Goal: Transaction & Acquisition: Subscribe to service/newsletter

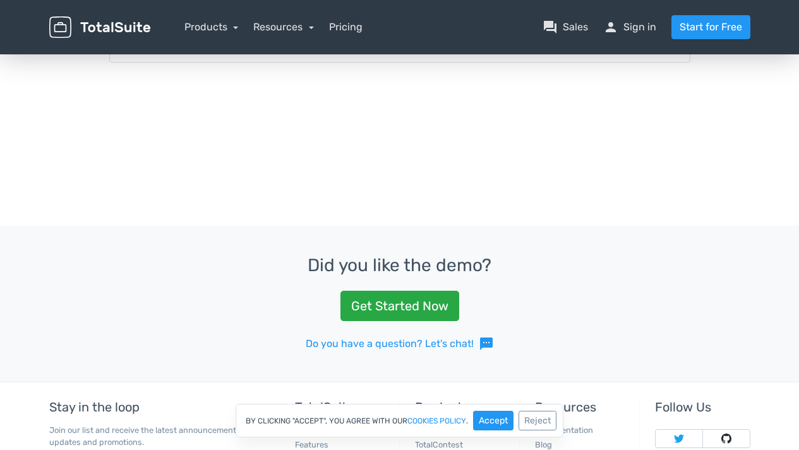
scroll to position [332, 0]
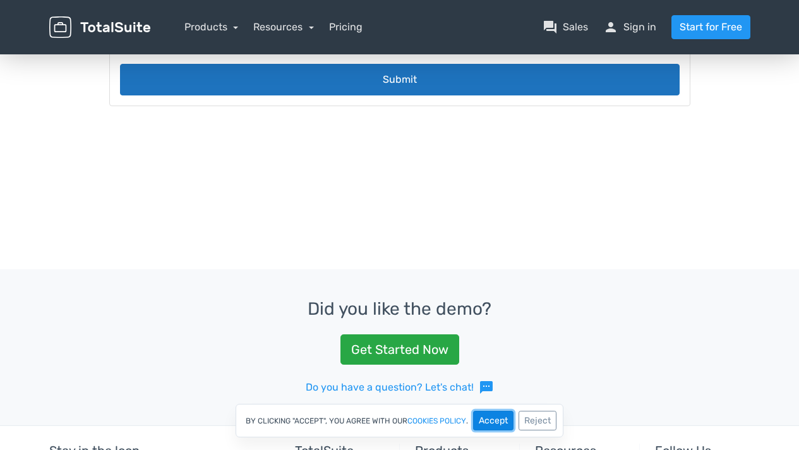
click at [499, 416] on button "Accept" at bounding box center [493, 420] width 40 height 20
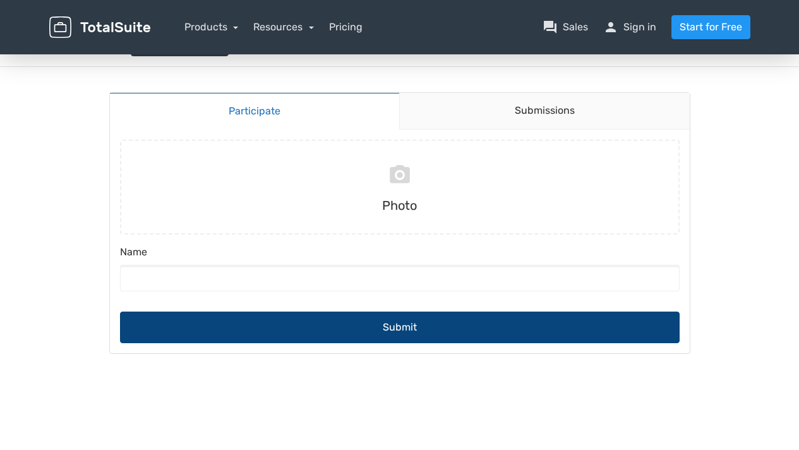
scroll to position [0, 0]
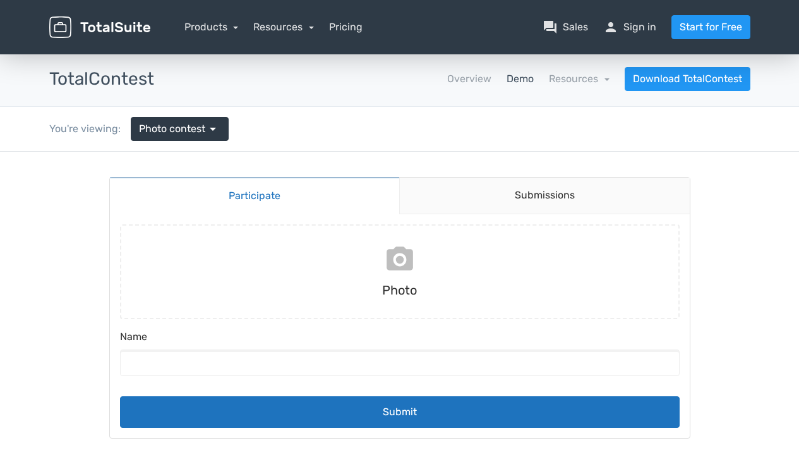
click at [398, 261] on input "file" at bounding box center [399, 271] width 569 height 95
type input "C:\fakepath\FullLogo_Transparent_NoBuffer.png"
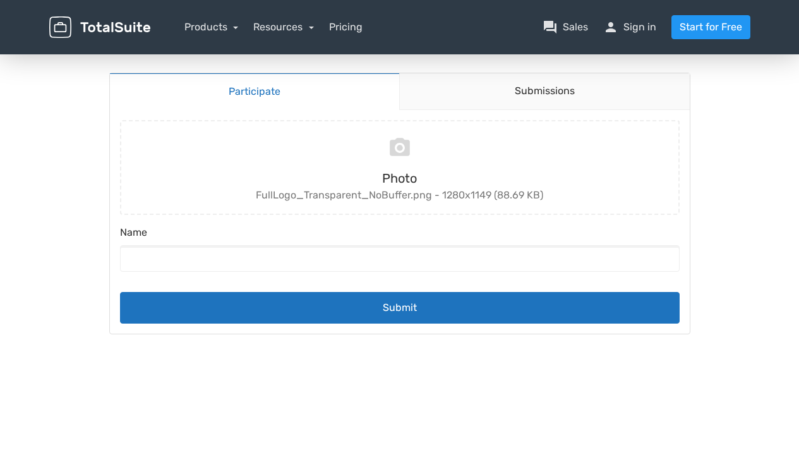
scroll to position [109, 0]
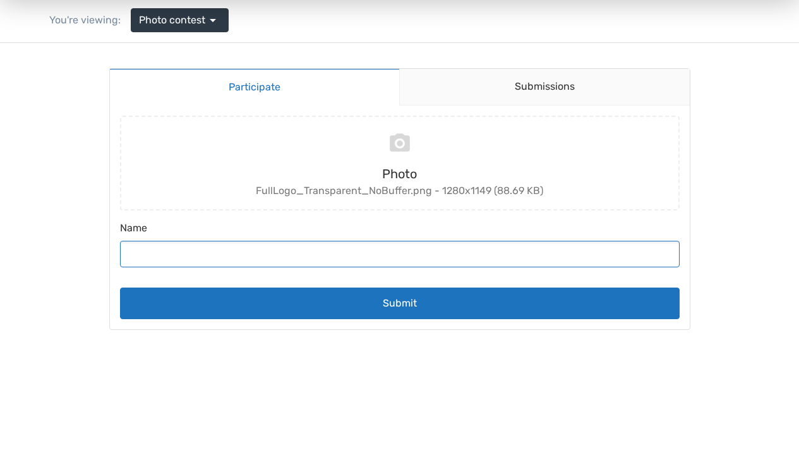
click at [204, 261] on input "Name" at bounding box center [399, 254] width 559 height 27
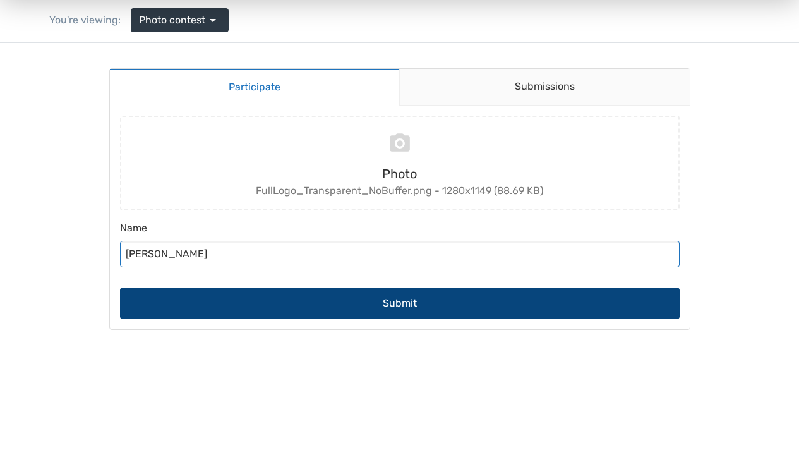
type input "[PERSON_NAME]"
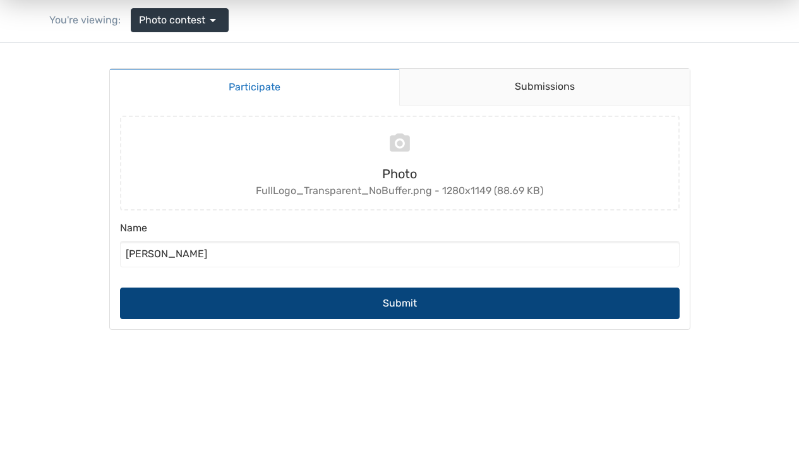
click at [390, 300] on button "Submit" at bounding box center [399, 303] width 559 height 32
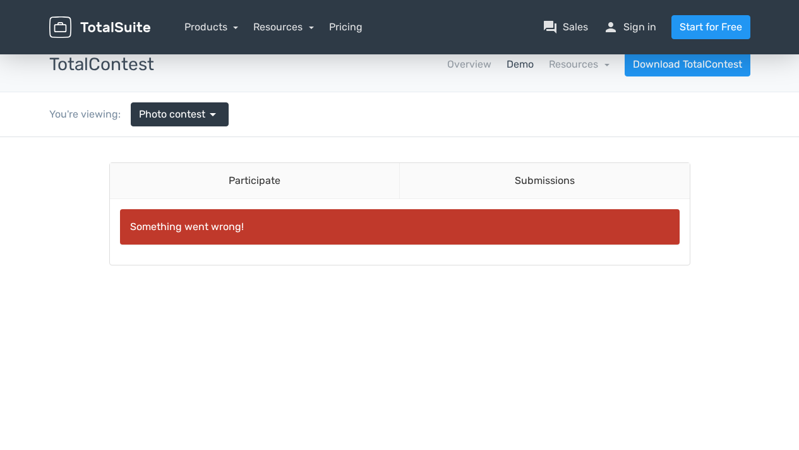
scroll to position [0, 0]
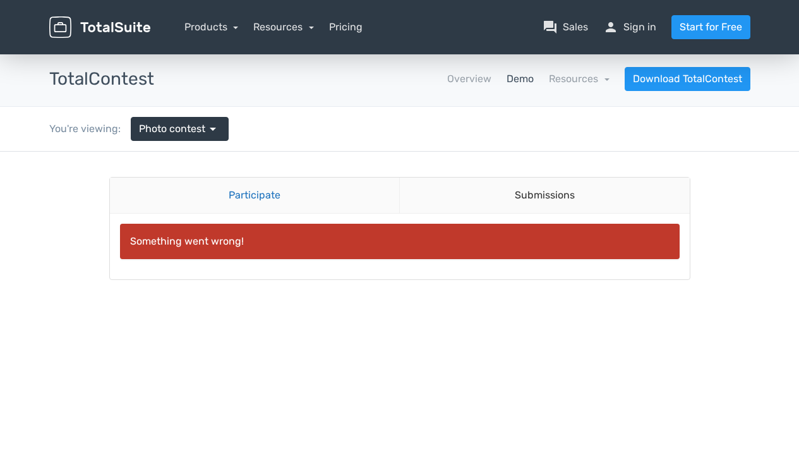
click at [255, 193] on link "Participate" at bounding box center [255, 195] width 290 height 36
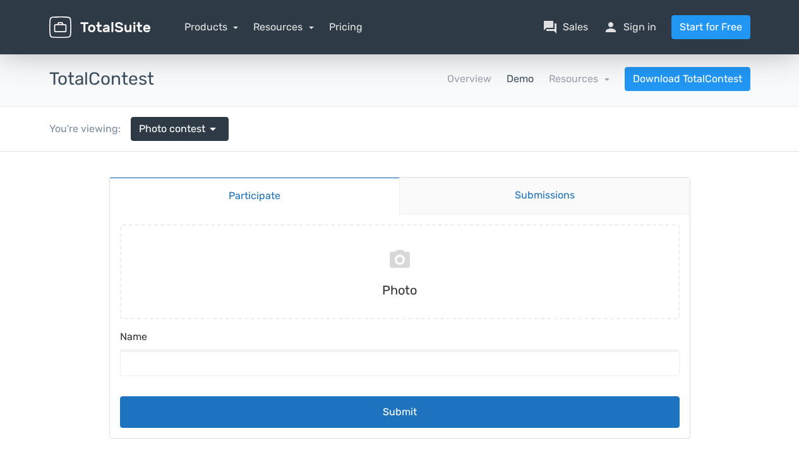
click at [543, 195] on link "Submissions" at bounding box center [544, 195] width 290 height 37
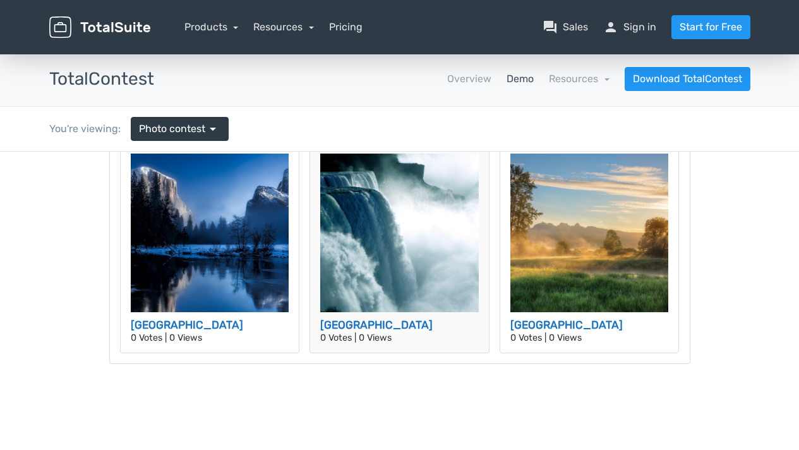
scroll to position [59, 0]
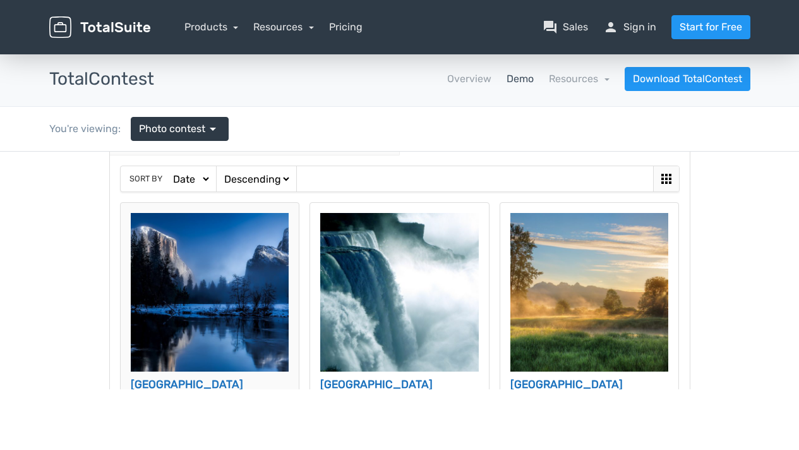
click at [194, 294] on img at bounding box center [210, 292] width 158 height 158
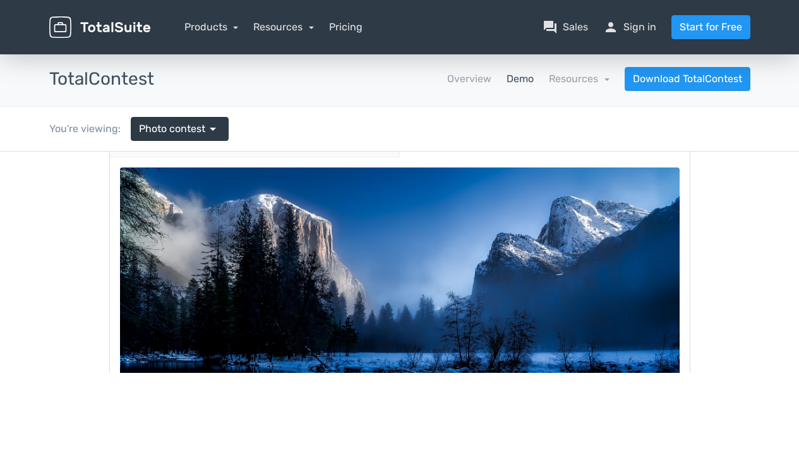
scroll to position [0, 0]
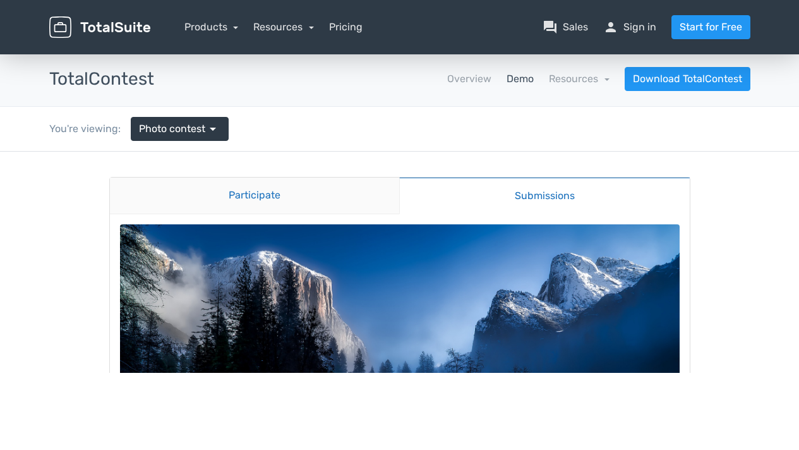
click at [265, 194] on link "Participate" at bounding box center [255, 195] width 290 height 37
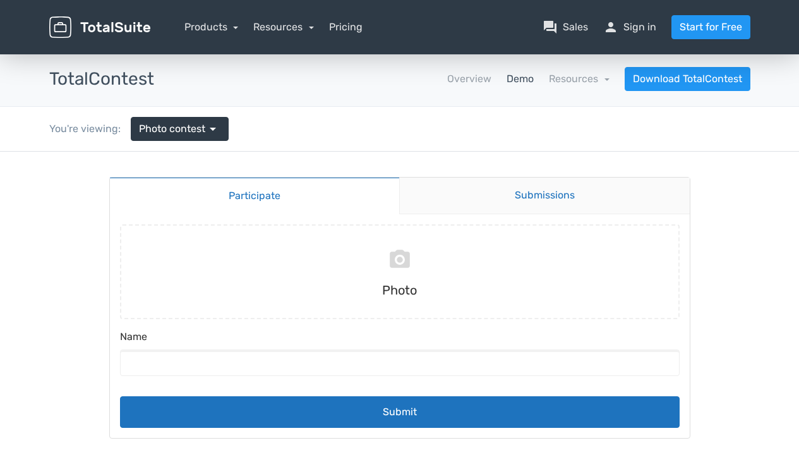
click at [533, 181] on link "Submissions" at bounding box center [544, 195] width 290 height 37
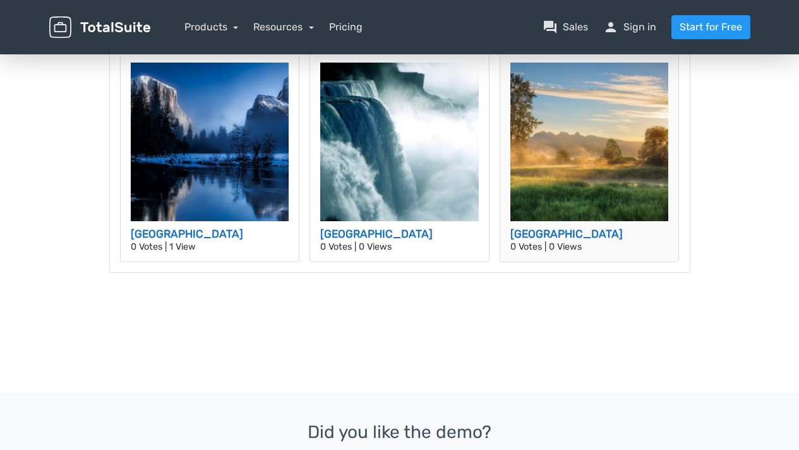
scroll to position [210, 0]
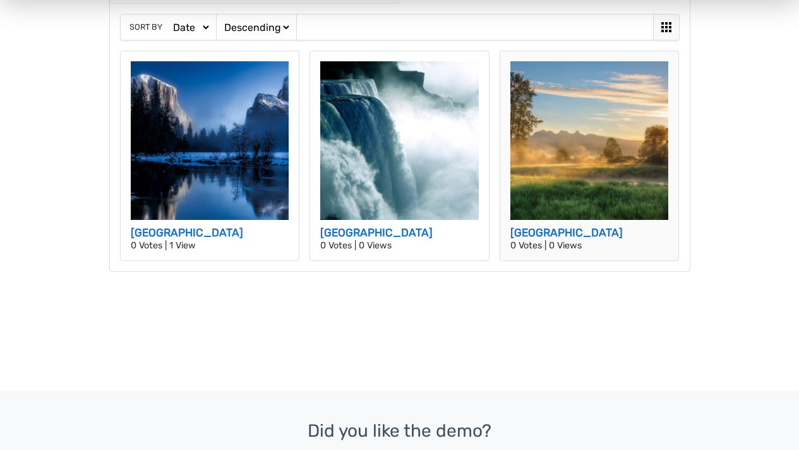
click at [565, 139] on img at bounding box center [589, 140] width 158 height 158
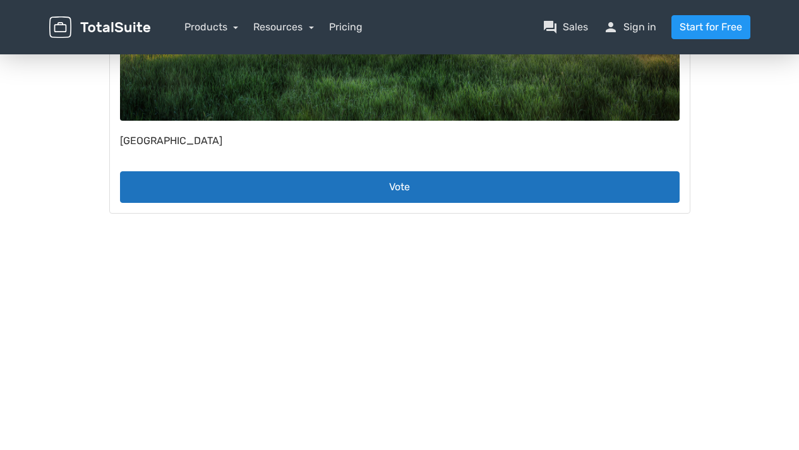
scroll to position [136, 0]
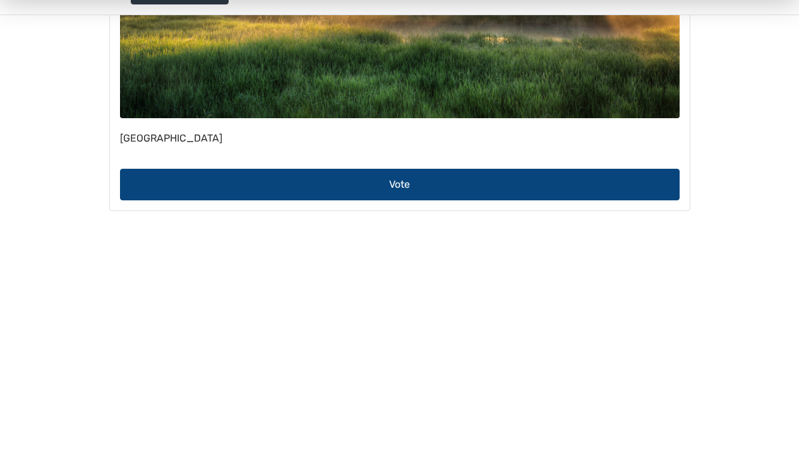
click at [384, 187] on button "Vote" at bounding box center [399, 185] width 559 height 32
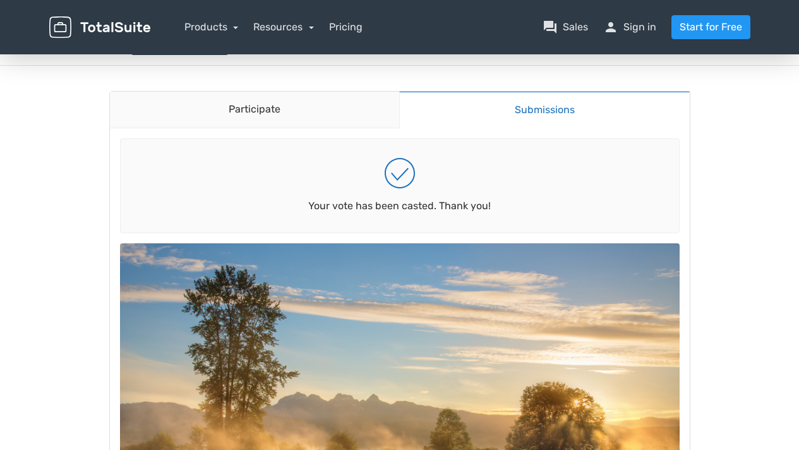
scroll to position [86, 0]
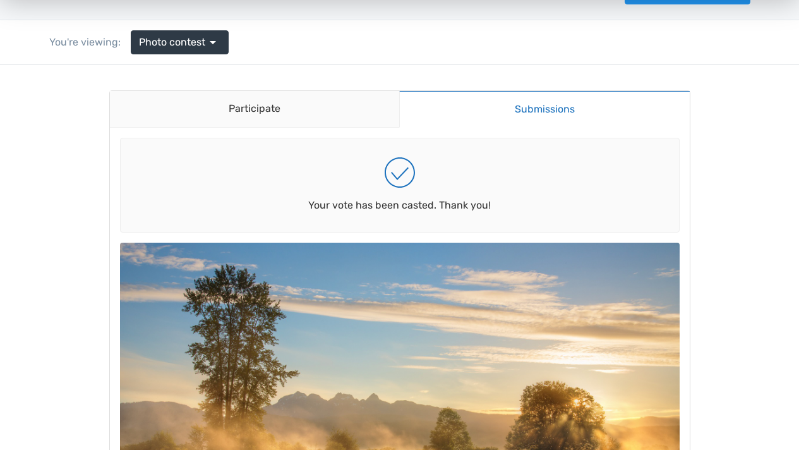
click at [541, 118] on link "Submissions" at bounding box center [544, 108] width 290 height 37
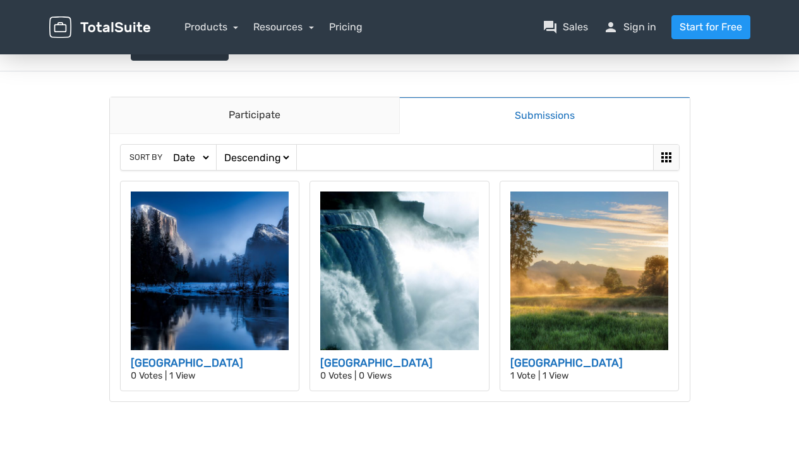
scroll to position [0, 0]
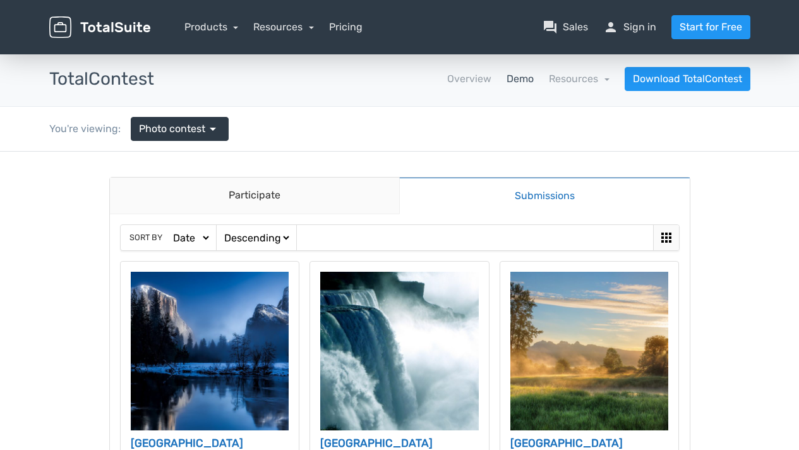
click at [262, 233] on select "Ascending Descending" at bounding box center [256, 237] width 69 height 13
click at [669, 237] on icon at bounding box center [666, 237] width 10 height 10
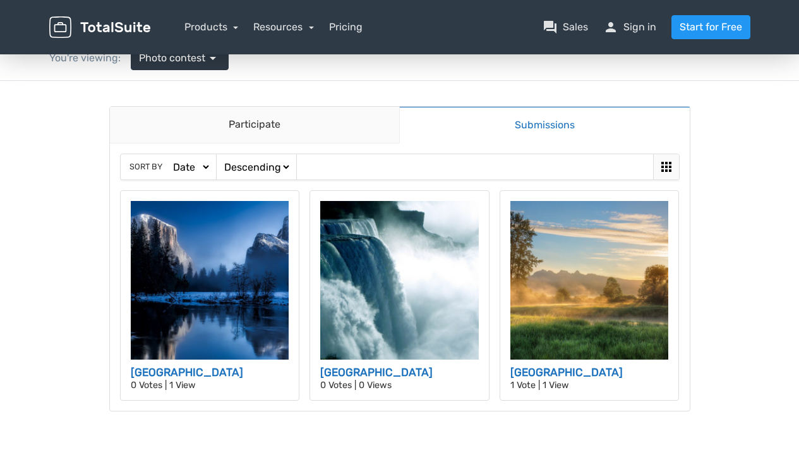
click at [671, 164] on icon at bounding box center [665, 166] width 15 height 15
click at [296, 126] on link "Participate" at bounding box center [255, 125] width 290 height 37
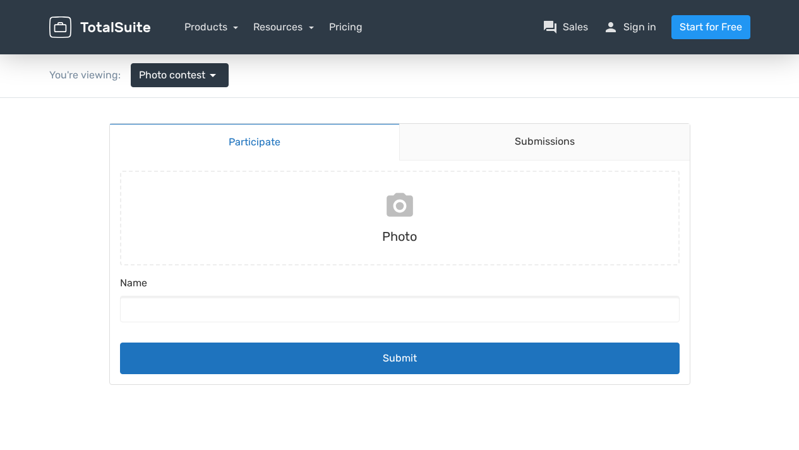
click at [414, 200] on input "file" at bounding box center [399, 217] width 569 height 95
type input "C:\fakepath\WhatsApp Image 2025-08-20 at 1.14.57 PM (3).jpeg"
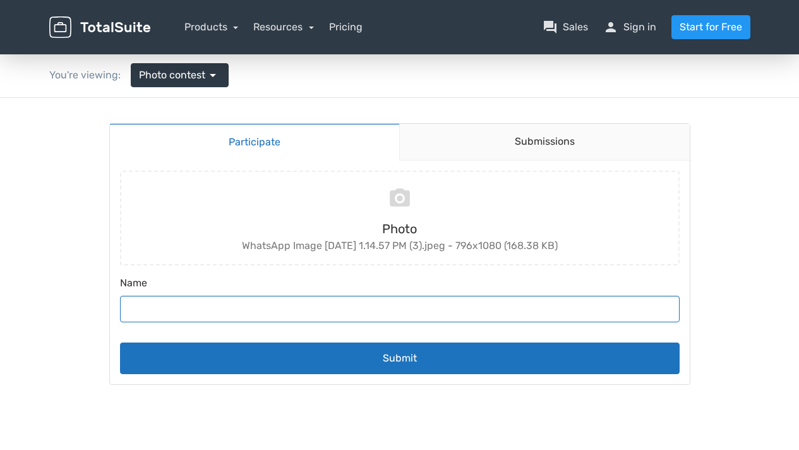
click at [161, 309] on input "Name" at bounding box center [399, 308] width 559 height 27
type input "Jean Emma Kooling"
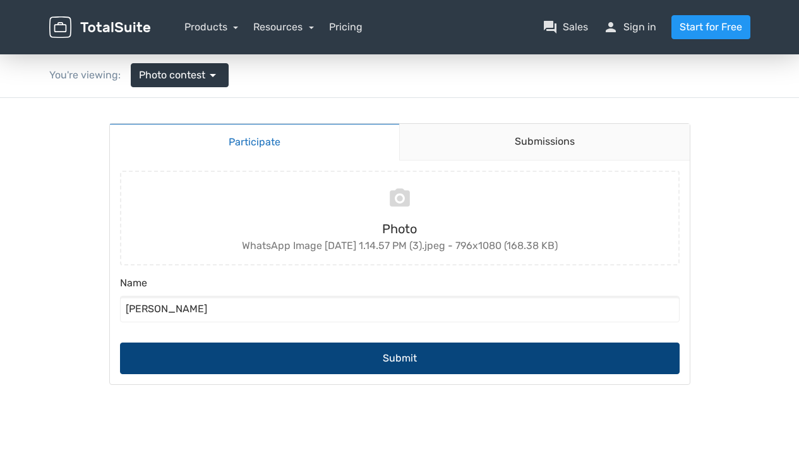
click at [369, 350] on button "Submit" at bounding box center [399, 358] width 559 height 32
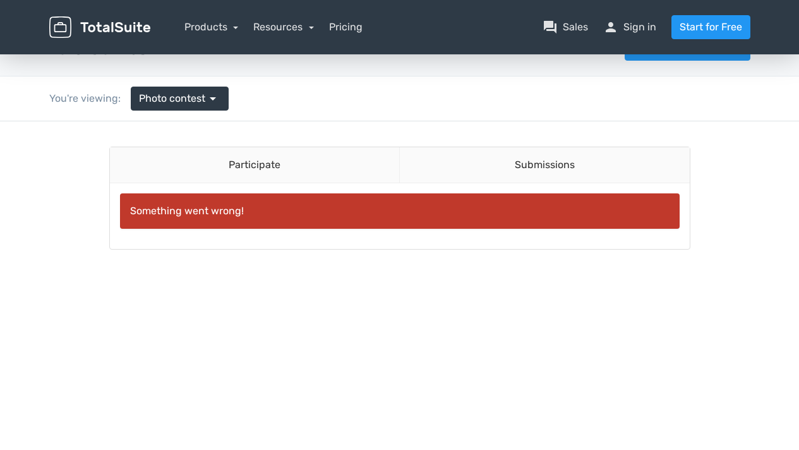
scroll to position [8, 0]
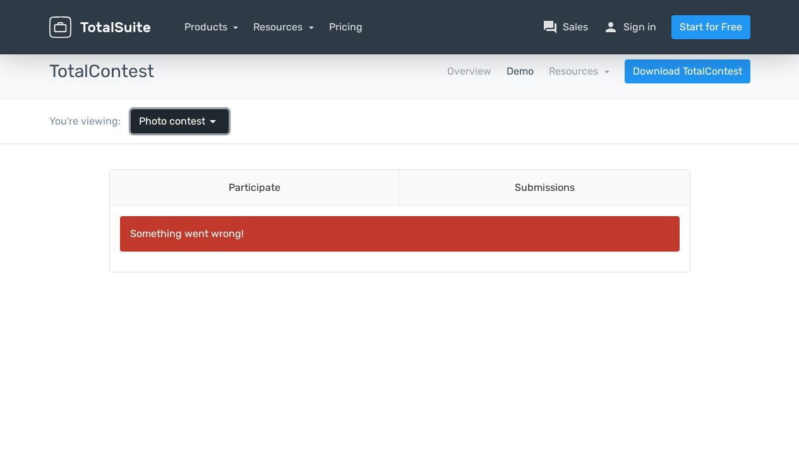
click at [213, 120] on span "arrow_drop_down" at bounding box center [212, 121] width 15 height 15
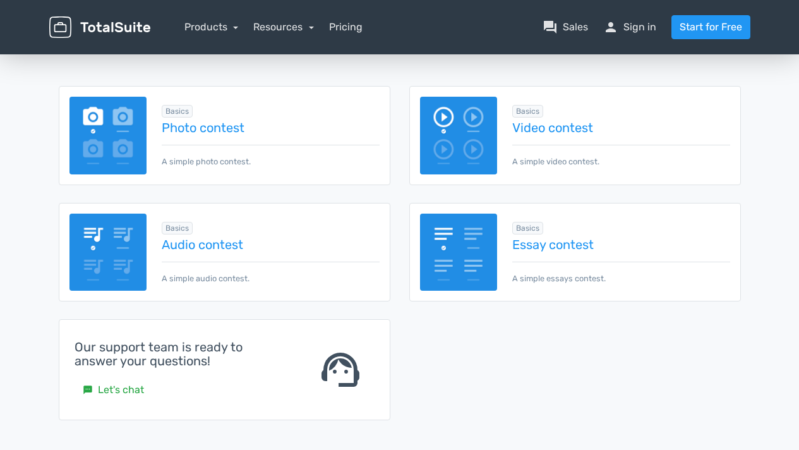
scroll to position [184, 0]
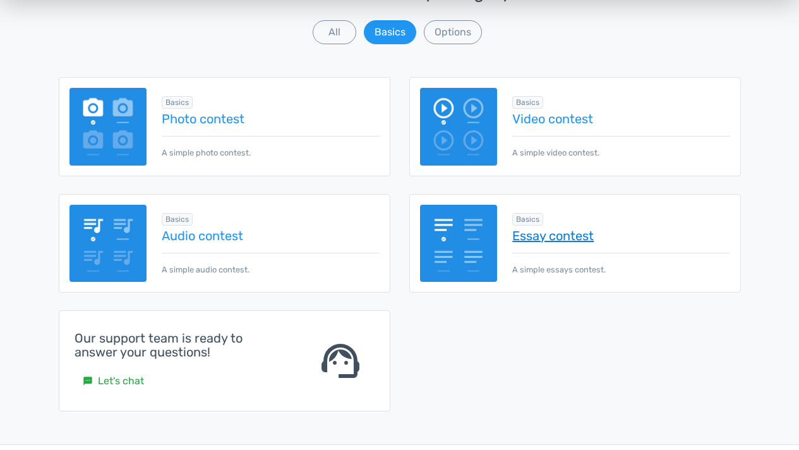
click at [551, 235] on link "Essay contest" at bounding box center [620, 236] width 217 height 14
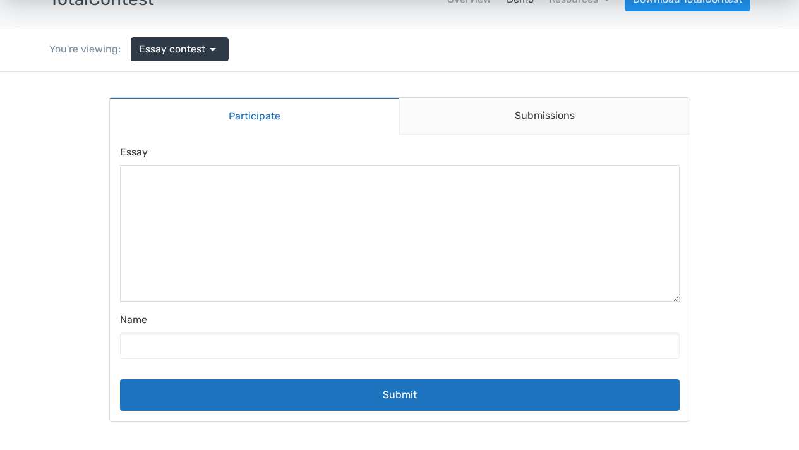
scroll to position [80, 0]
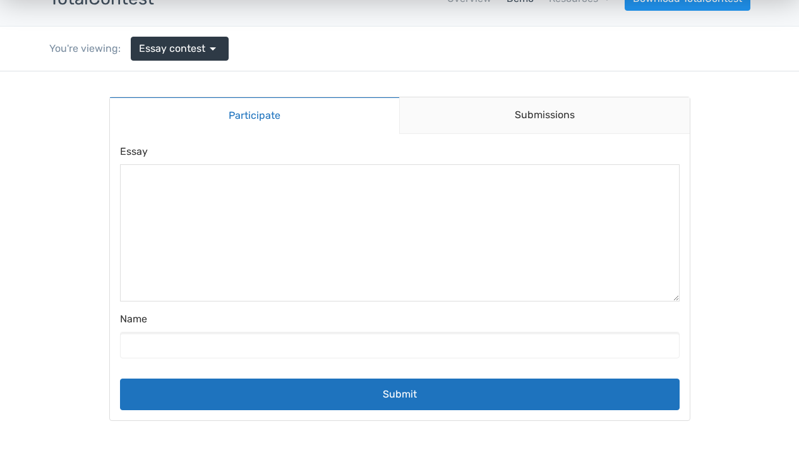
click at [246, 221] on textarea at bounding box center [400, 233] width 558 height 136
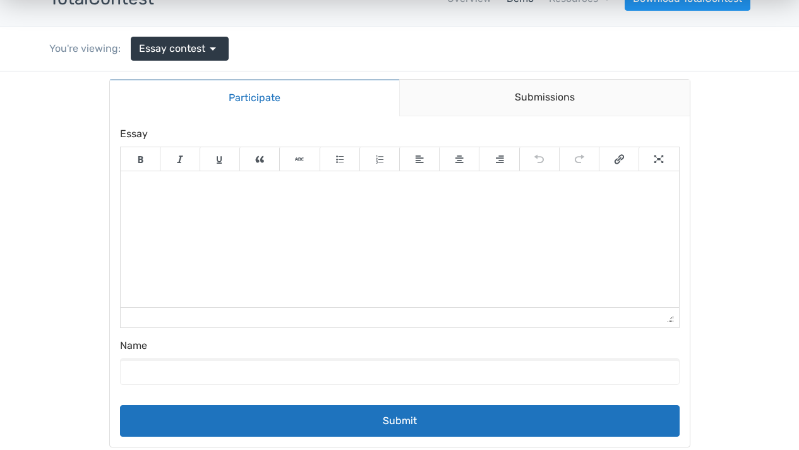
scroll to position [19, 0]
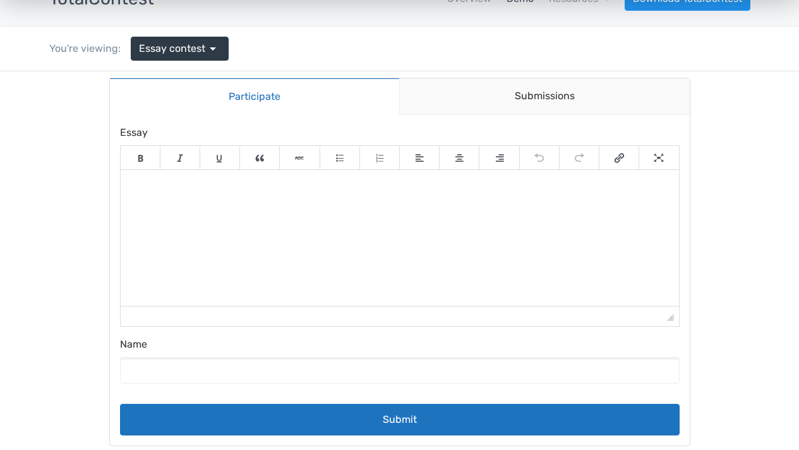
click at [251, 205] on html at bounding box center [399, 187] width 558 height 35
click at [228, 319] on div "p" at bounding box center [399, 316] width 551 height 12
click at [165, 345] on label "Name" at bounding box center [399, 347] width 559 height 20
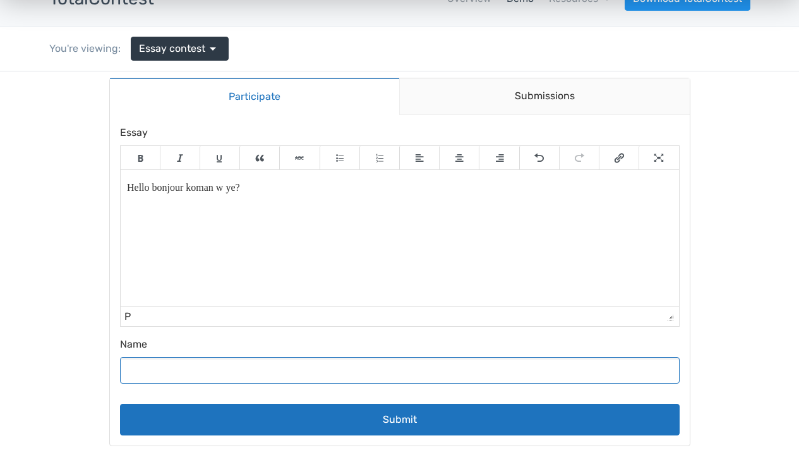
click at [165, 357] on input "Name" at bounding box center [399, 370] width 559 height 27
click at [159, 363] on input "Name" at bounding box center [399, 370] width 559 height 27
type input "Jean Emma Kooling"
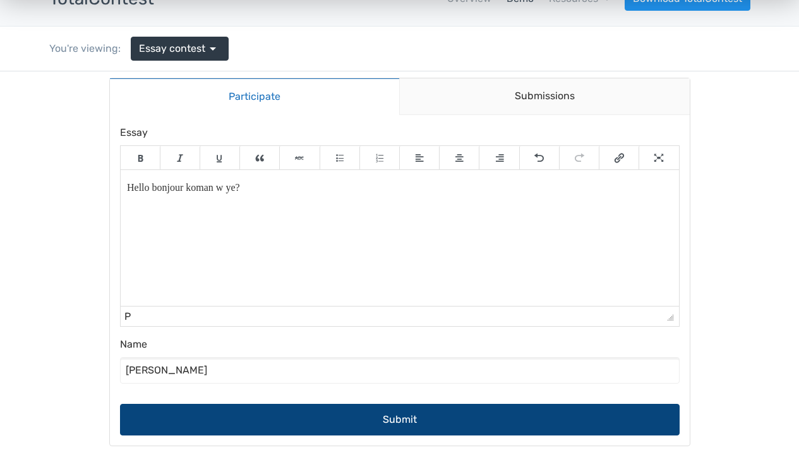
click at [397, 420] on button "Submit" at bounding box center [399, 419] width 559 height 32
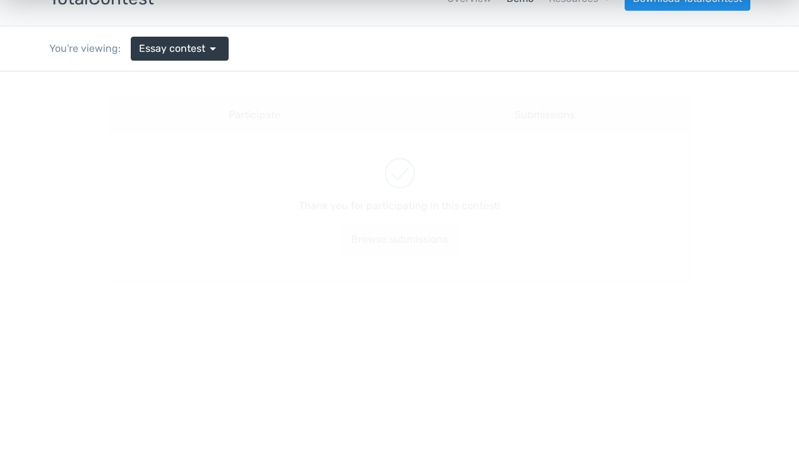
scroll to position [0, 0]
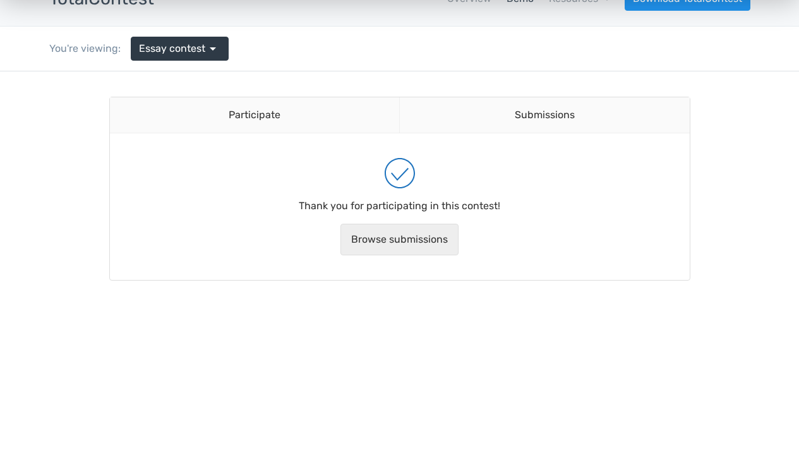
click at [373, 242] on link "Browse submissions" at bounding box center [399, 239] width 118 height 32
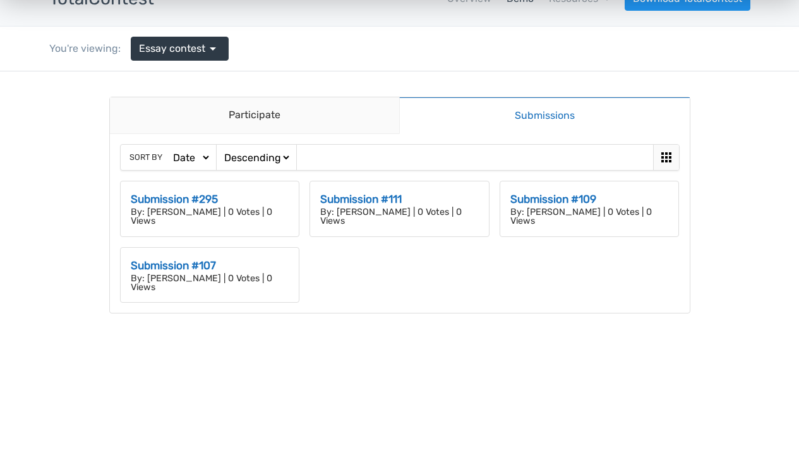
click at [661, 157] on icon at bounding box center [666, 157] width 10 height 10
click at [335, 161] on div "Sort by Date Views Votes Title Ascending Descending" at bounding box center [400, 157] width 558 height 25
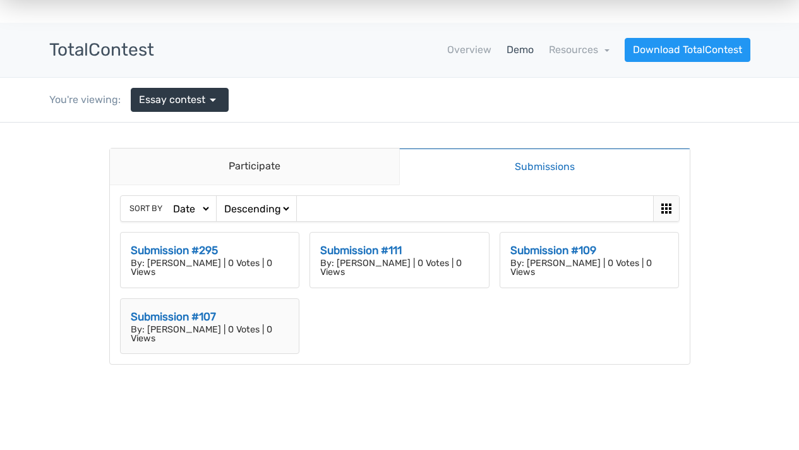
scroll to position [23, 0]
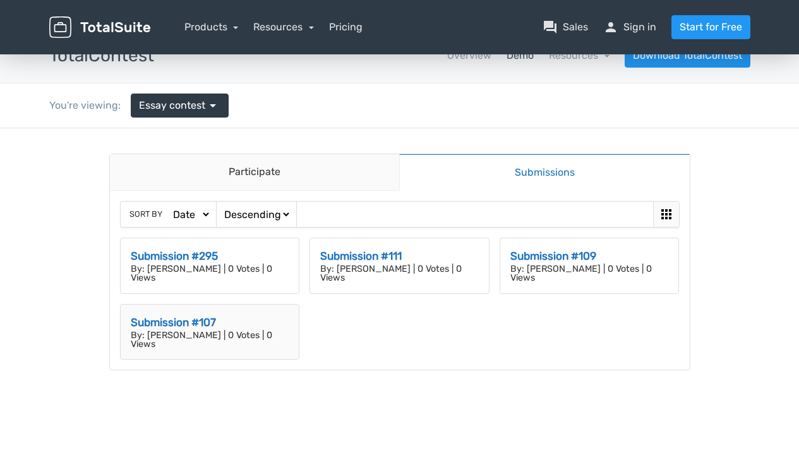
click at [190, 319] on h3 "Submission #107" at bounding box center [210, 322] width 158 height 16
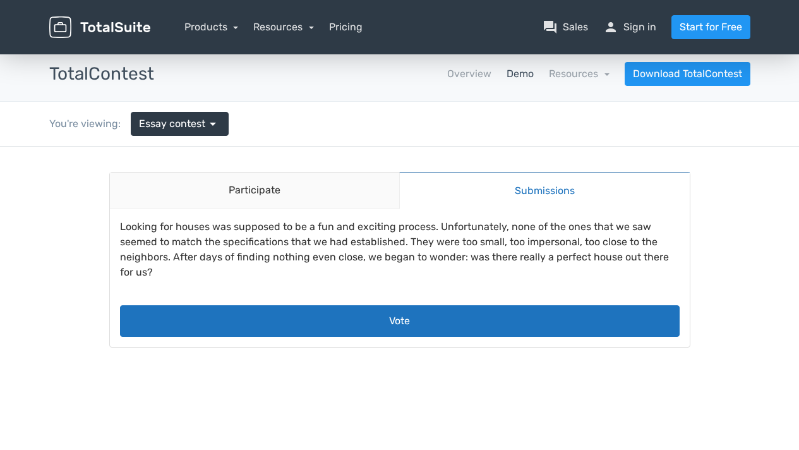
scroll to position [4, 0]
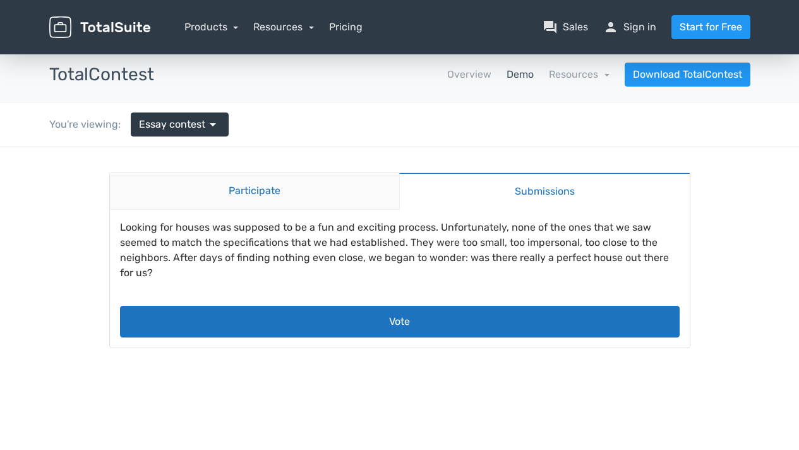
click at [270, 194] on link "Participate" at bounding box center [255, 191] width 290 height 37
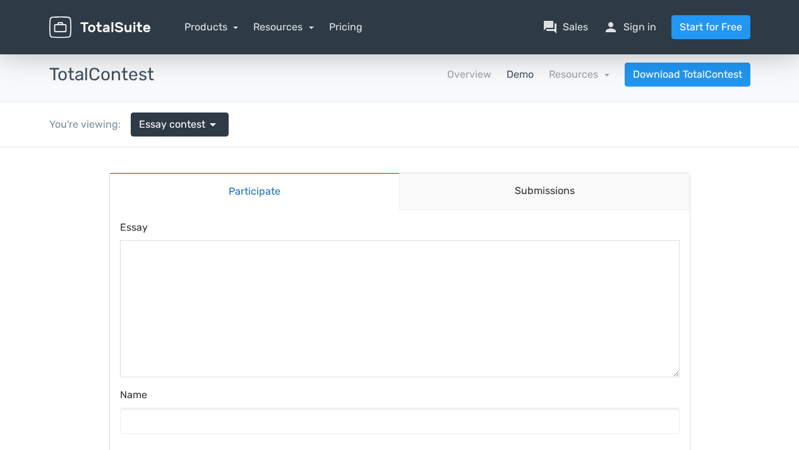
click at [211, 277] on textarea at bounding box center [400, 309] width 558 height 136
type textarea "D"
type textarea "Dat's True!"
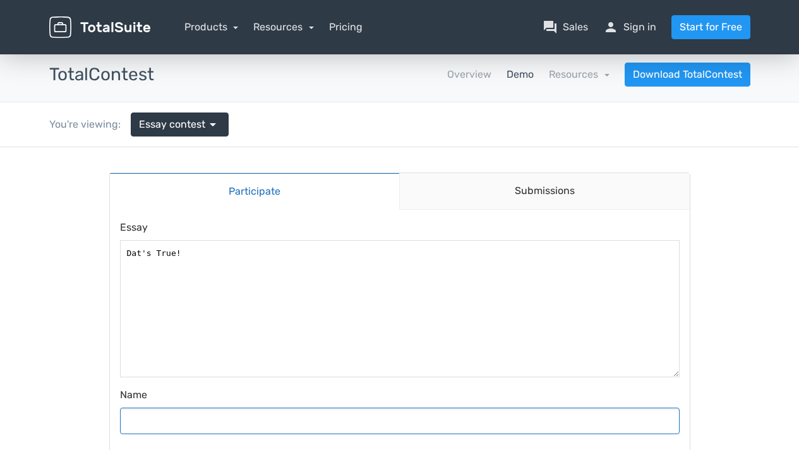
click at [196, 419] on input "Name" at bounding box center [399, 420] width 559 height 27
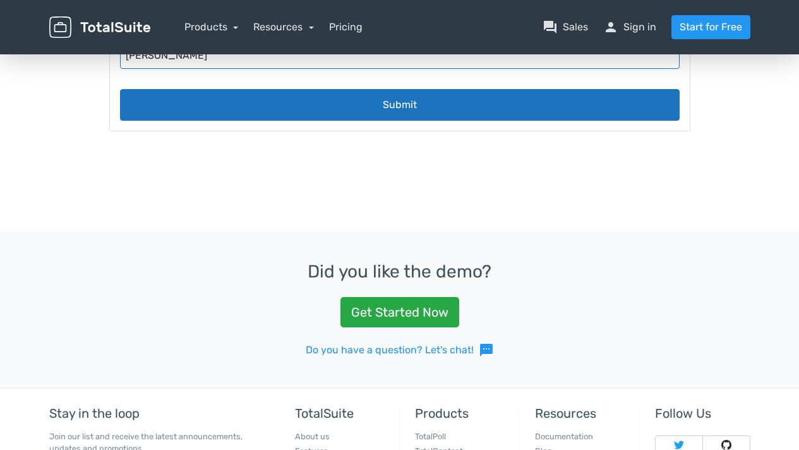
scroll to position [370, 0]
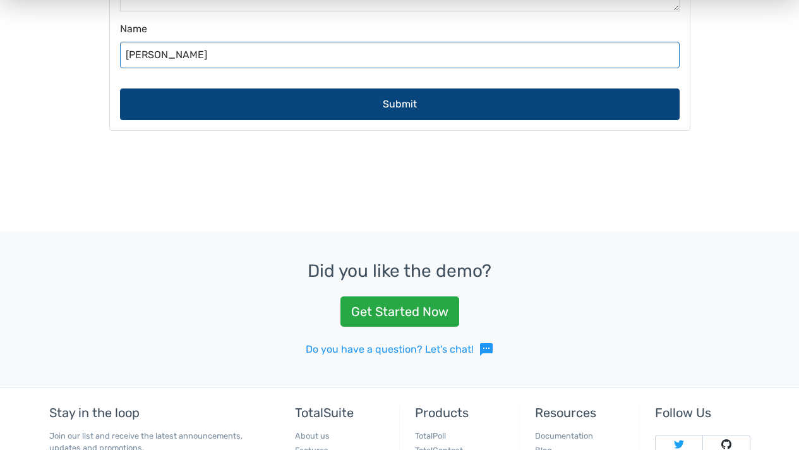
type input "Sonny Ndersy"
click at [407, 112] on button "Submit" at bounding box center [399, 104] width 559 height 32
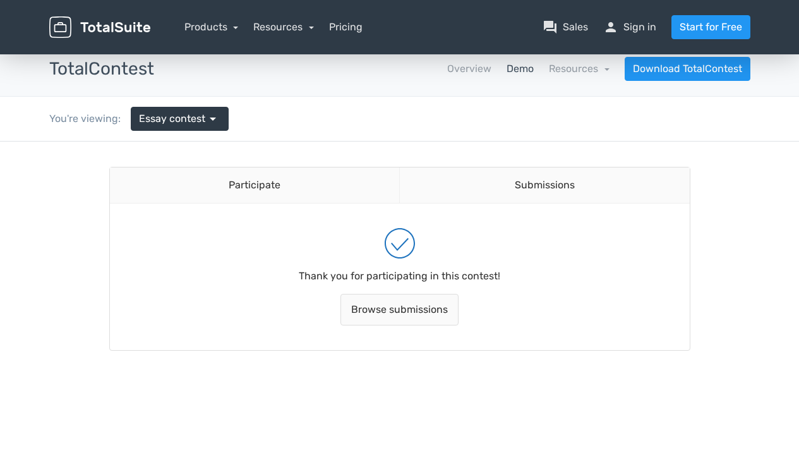
scroll to position [9, 0]
click at [395, 319] on link "Browse submissions" at bounding box center [399, 310] width 118 height 32
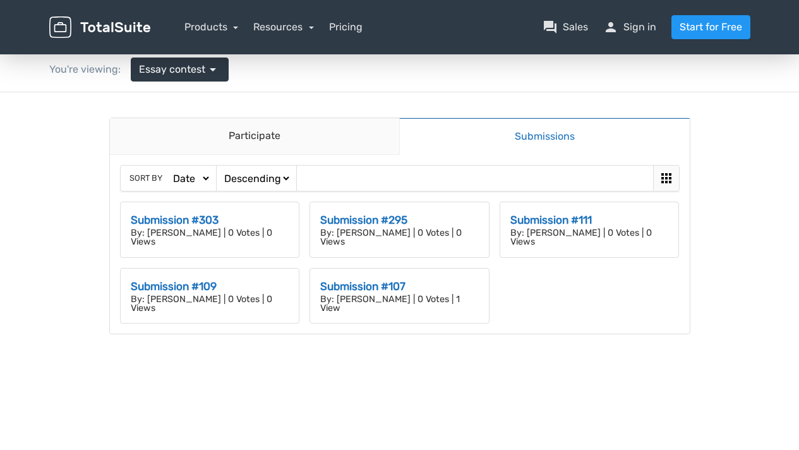
scroll to position [0, 0]
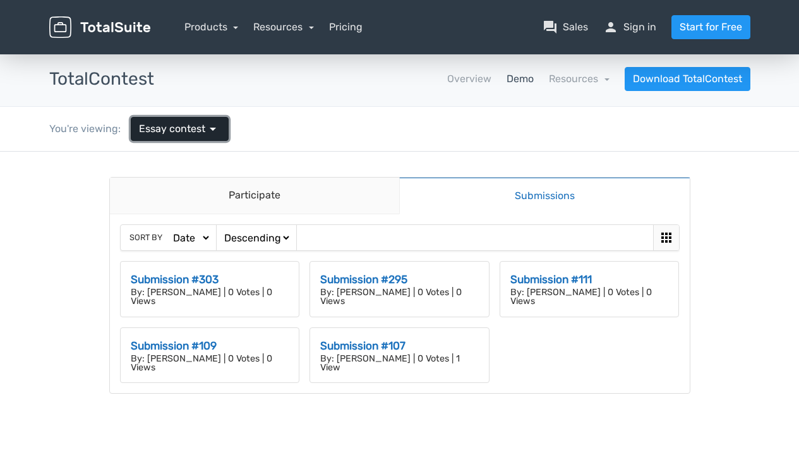
click at [186, 118] on link "Essay contest arrow_drop_down" at bounding box center [180, 129] width 98 height 24
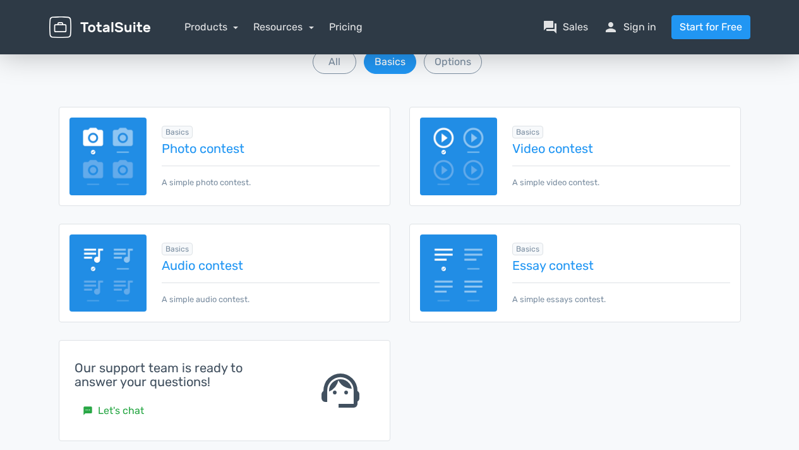
scroll to position [155, 0]
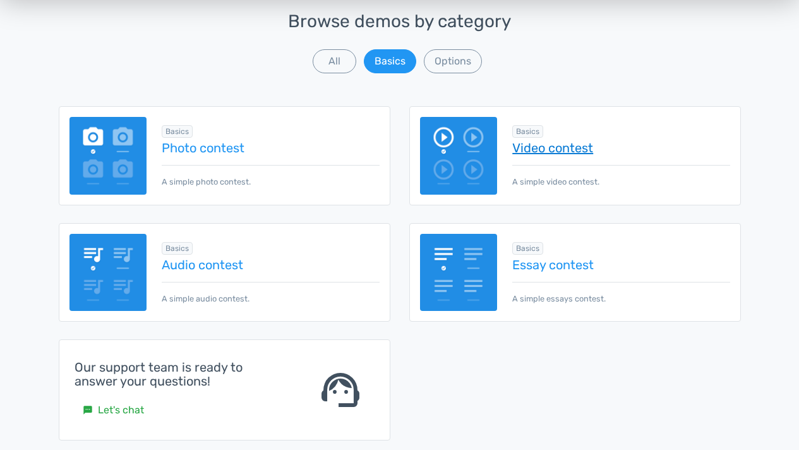
click at [565, 144] on link "Video contest" at bounding box center [620, 148] width 217 height 14
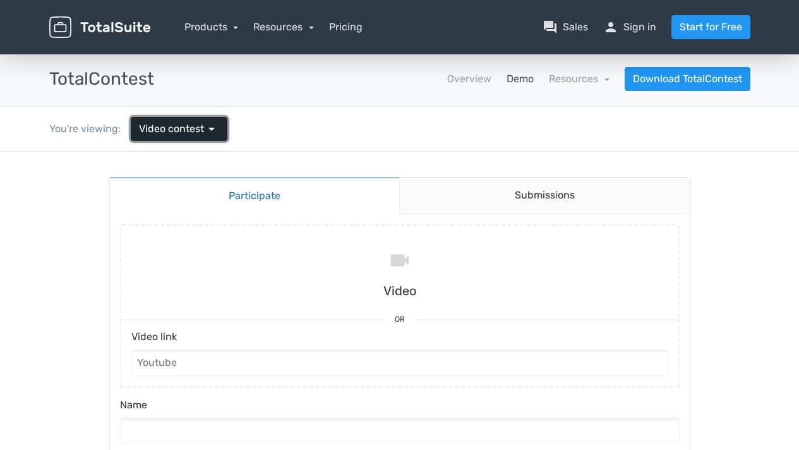
click at [210, 129] on span "arrow_drop_down" at bounding box center [211, 128] width 15 height 15
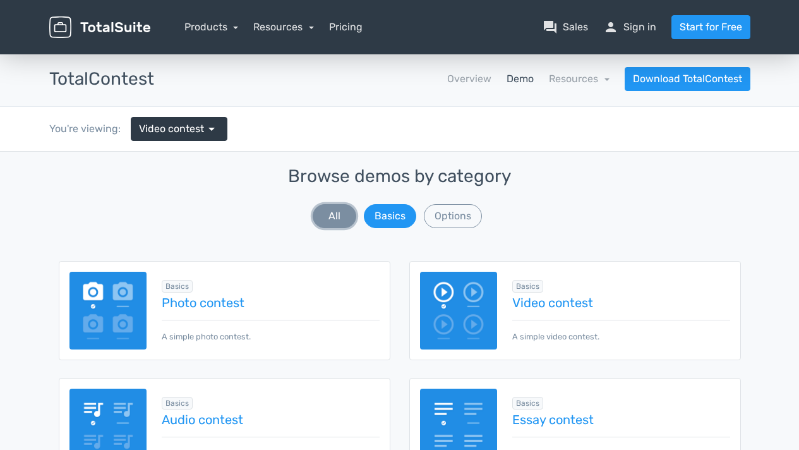
click at [337, 211] on button "All" at bounding box center [335, 216] width 44 height 24
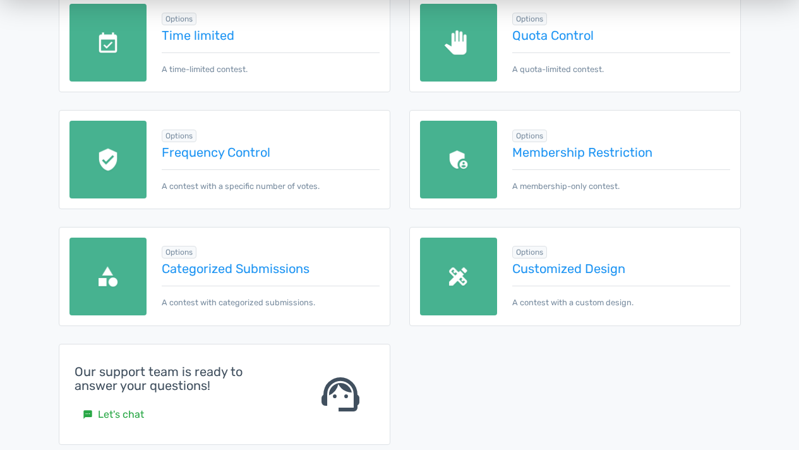
scroll to position [617, 0]
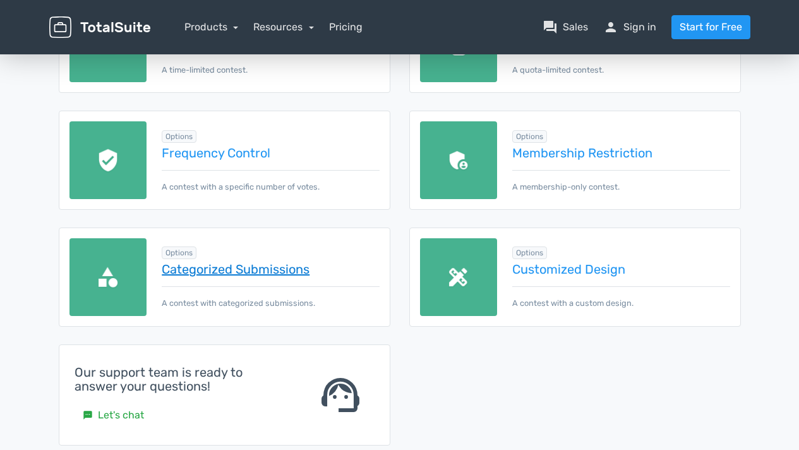
click at [256, 269] on link "Categorized Submissions" at bounding box center [270, 269] width 217 height 14
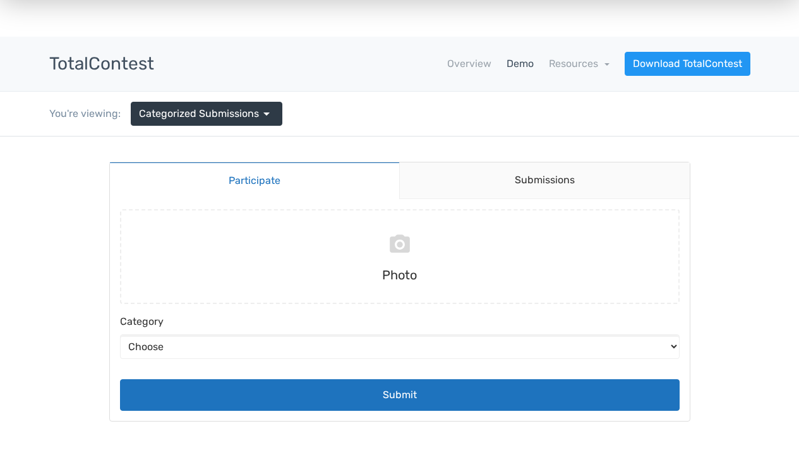
scroll to position [10, 0]
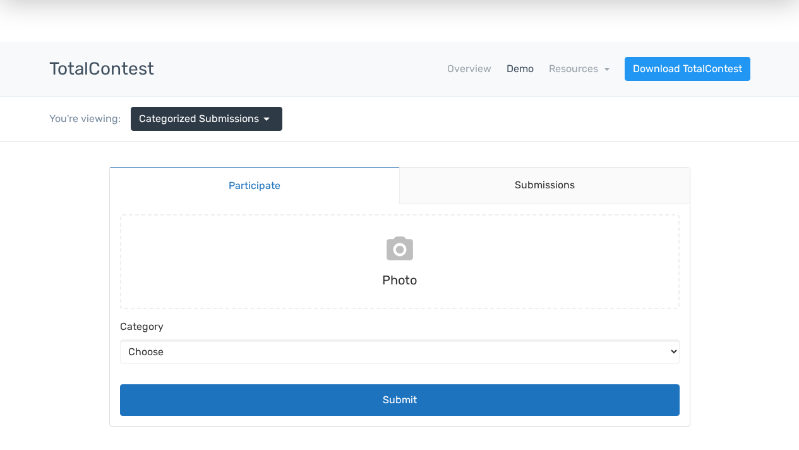
click at [395, 251] on input "file" at bounding box center [399, 261] width 569 height 95
type input "C:\fakepath\FullLogo.png"
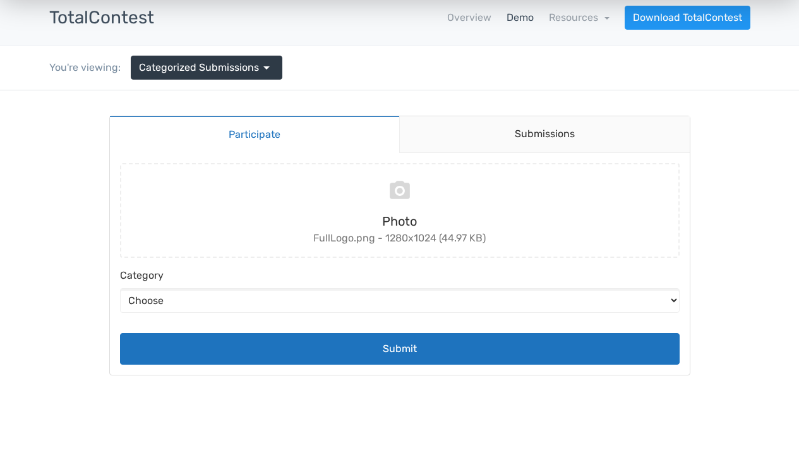
scroll to position [64, 0]
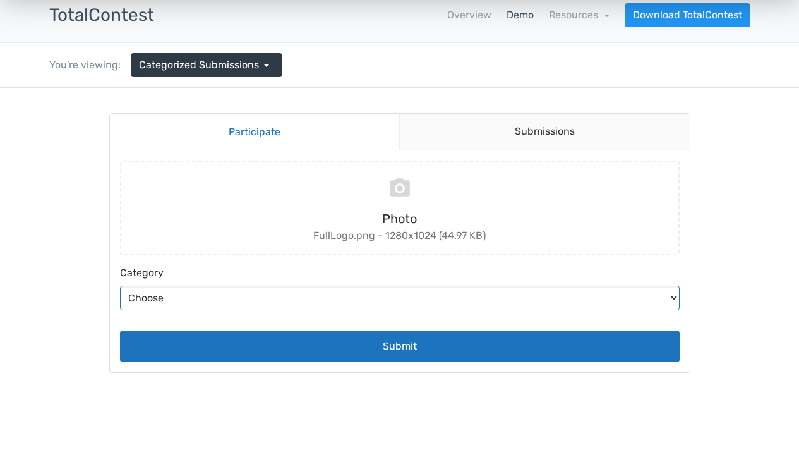
click at [243, 295] on select "Choose Abstract Humans Nature" at bounding box center [399, 297] width 559 height 25
click at [120, 285] on select "Choose Abstract Humans Nature" at bounding box center [399, 297] width 559 height 25
click at [264, 291] on select "Choose Abstract Humans Nature" at bounding box center [399, 297] width 559 height 25
select select "4"
click at [120, 285] on select "Choose Abstract Humans Nature" at bounding box center [399, 297] width 559 height 25
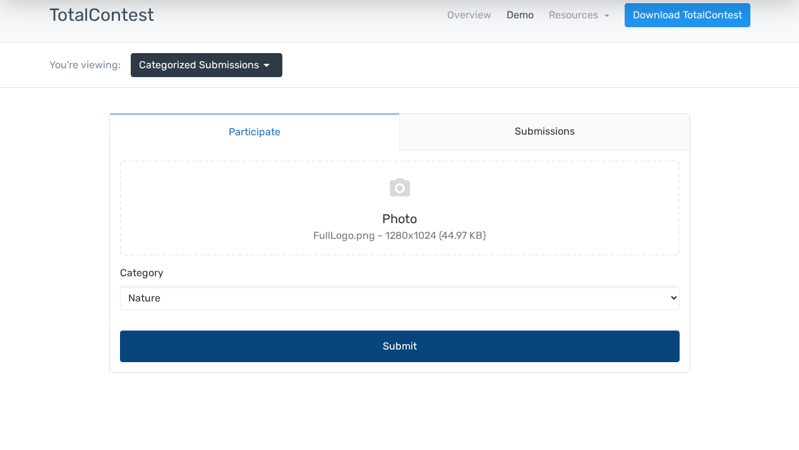
click at [382, 344] on button "Submit" at bounding box center [399, 346] width 559 height 32
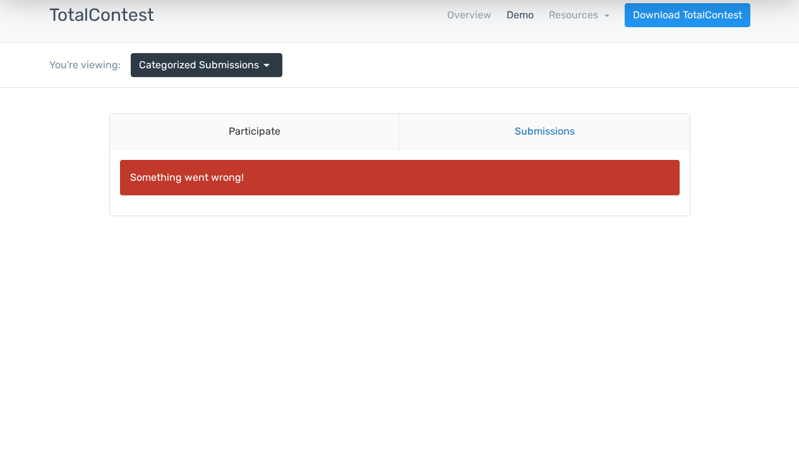
click at [532, 126] on link "Submissions" at bounding box center [544, 132] width 290 height 36
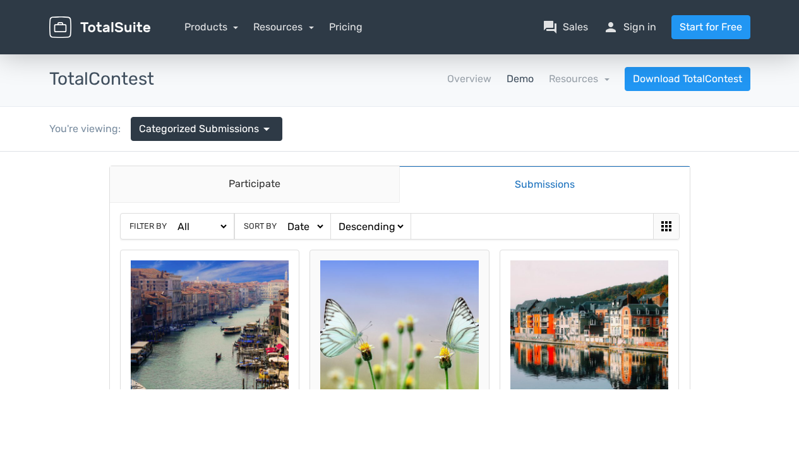
scroll to position [0, 0]
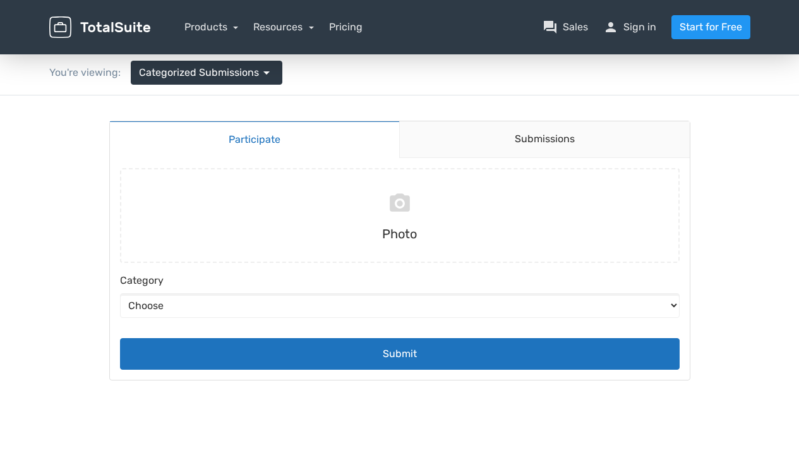
scroll to position [57, 0]
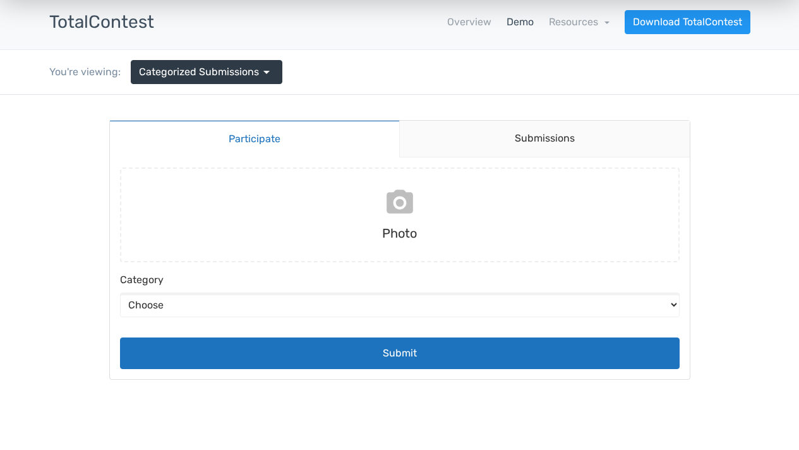
click at [391, 198] on input "file" at bounding box center [399, 214] width 569 height 95
type input "C:\fakepath\images (5).png"
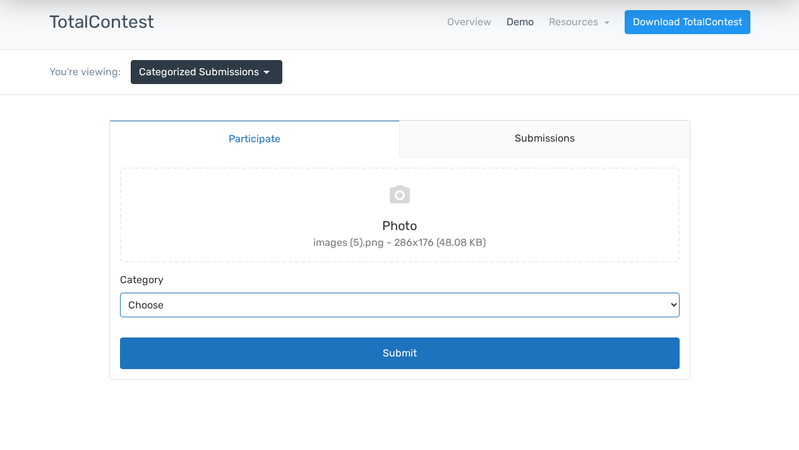
click at [222, 299] on select "Choose Abstract Humans Nature" at bounding box center [399, 304] width 559 height 25
select select "6"
click at [120, 292] on select "Choose Abstract Humans Nature" at bounding box center [399, 304] width 559 height 25
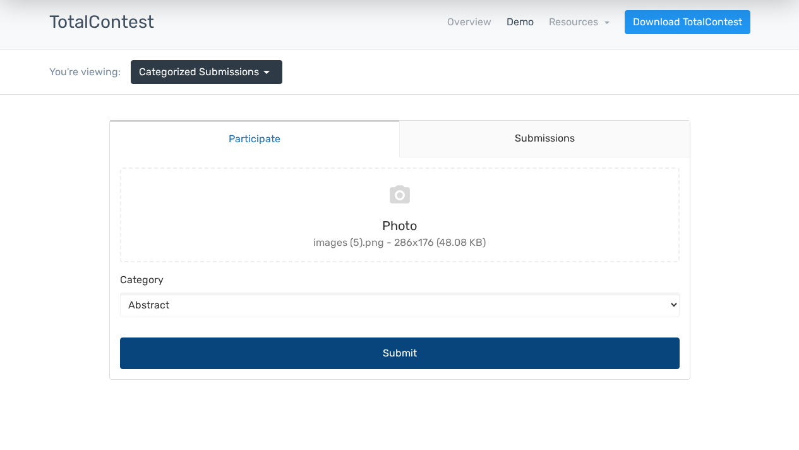
click at [353, 347] on button "Submit" at bounding box center [399, 353] width 559 height 32
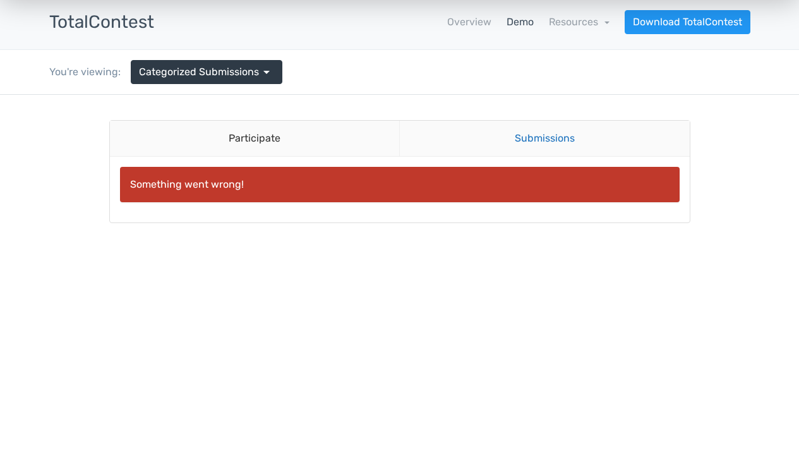
click at [537, 140] on link "Submissions" at bounding box center [544, 139] width 290 height 36
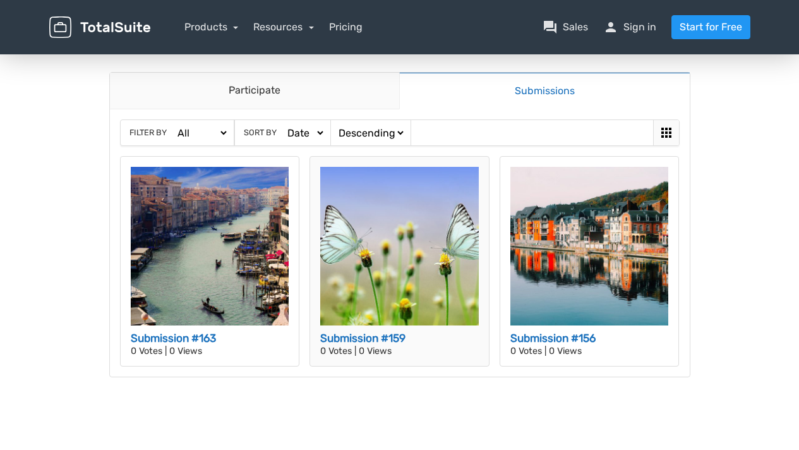
scroll to position [107, 0]
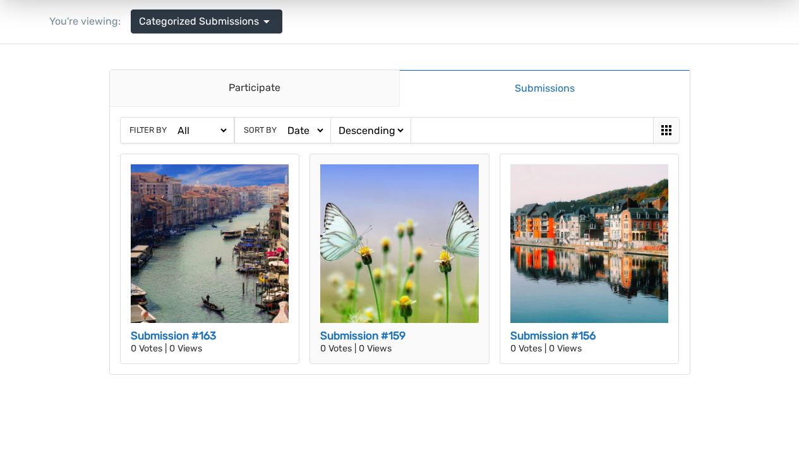
click at [396, 239] on img at bounding box center [399, 243] width 158 height 158
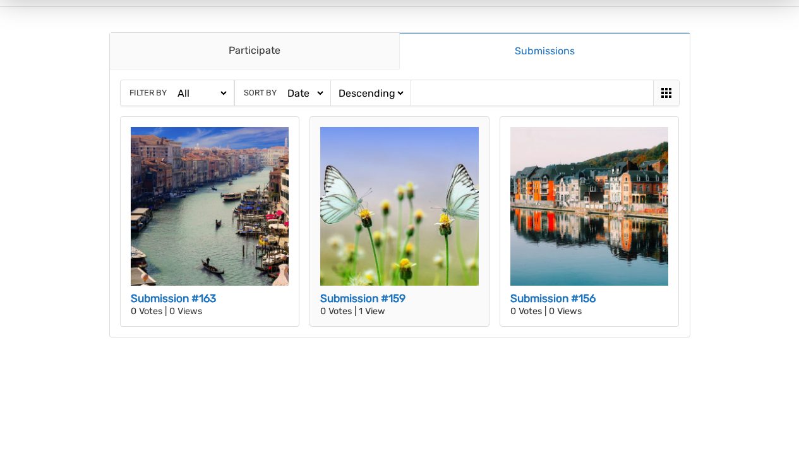
scroll to position [0, 0]
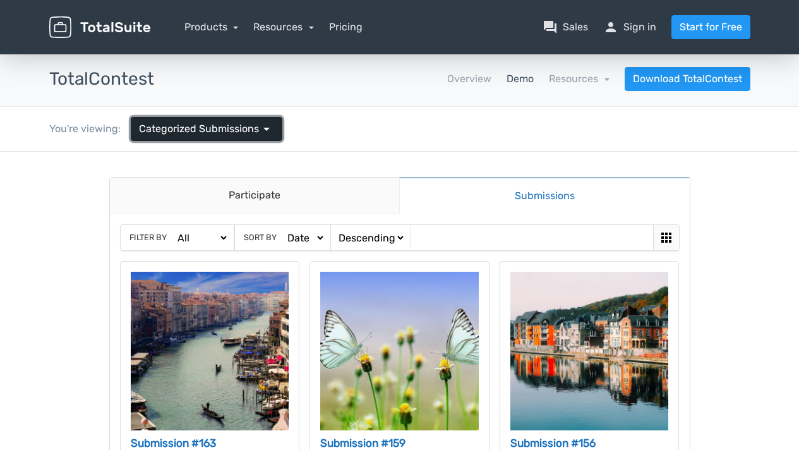
click at [246, 120] on link "Categorized Submissions arrow_drop_down" at bounding box center [207, 129] width 152 height 24
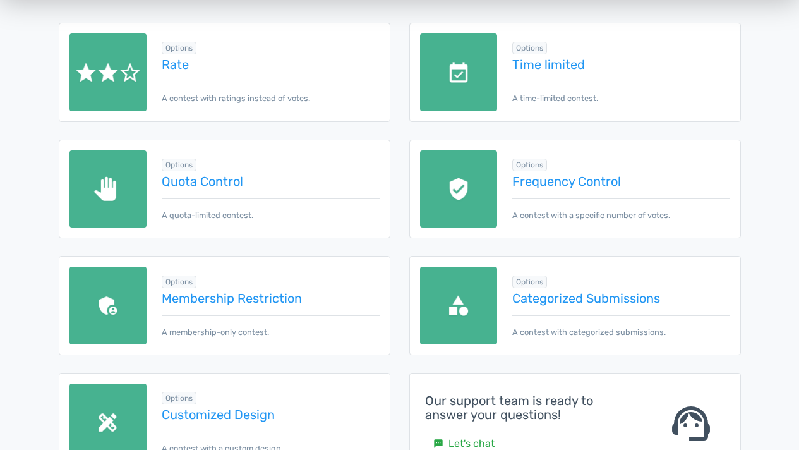
scroll to position [239, 0]
click at [218, 182] on link "Quota Control" at bounding box center [270, 181] width 217 height 14
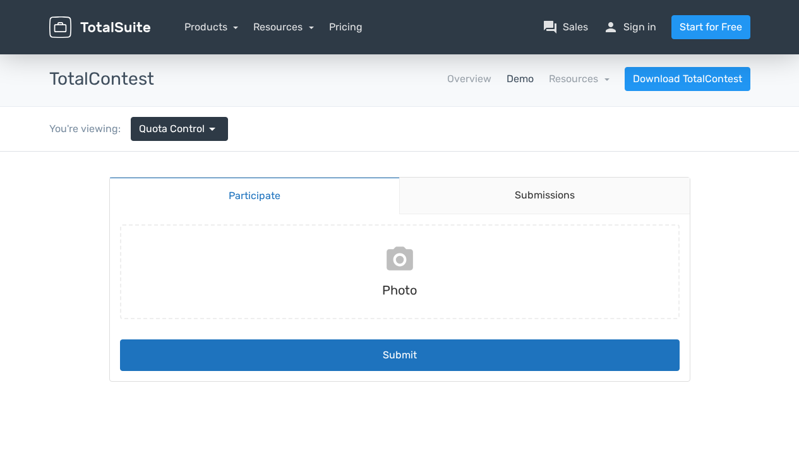
click at [404, 259] on input "file" at bounding box center [399, 271] width 569 height 95
type input "C:\fakepath\WhatsApp Image [DATE] 10.58.51 PM.jpeg"
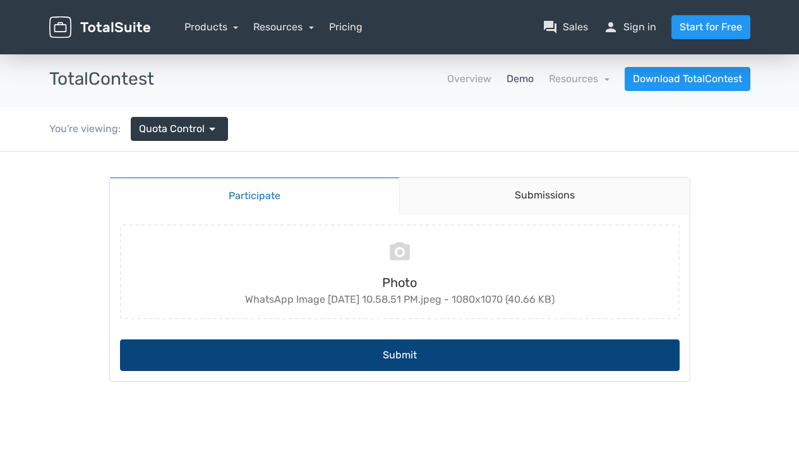
click at [412, 352] on button "Submit" at bounding box center [399, 355] width 559 height 32
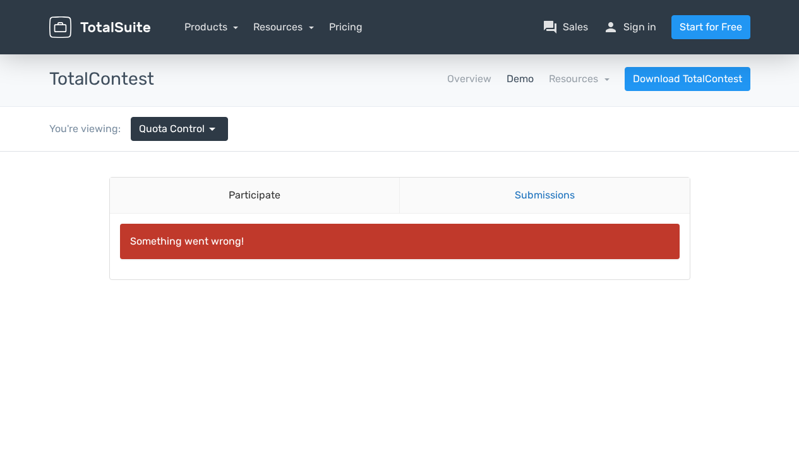
click at [537, 189] on link "Submissions" at bounding box center [544, 195] width 290 height 36
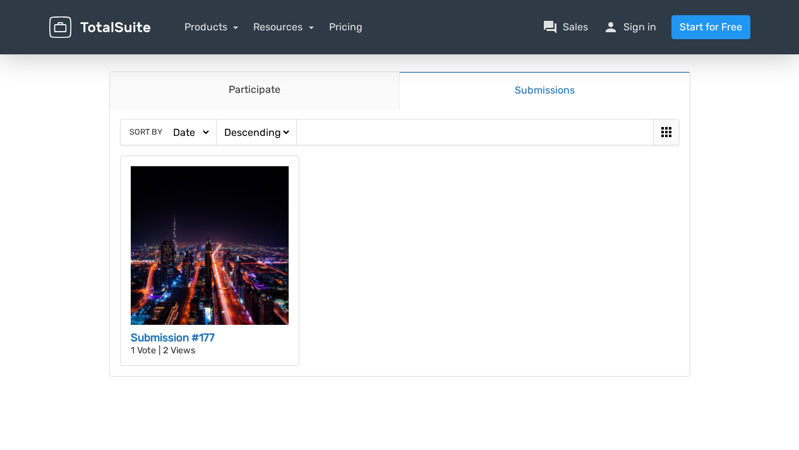
scroll to position [119, 0]
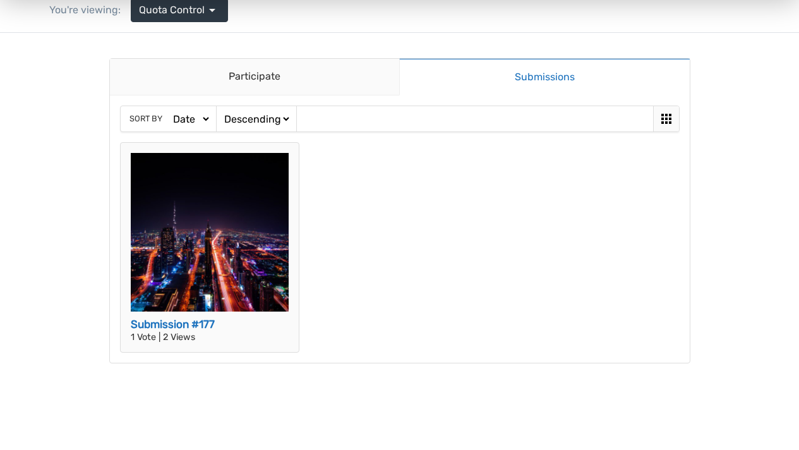
click at [237, 251] on img at bounding box center [210, 232] width 158 height 158
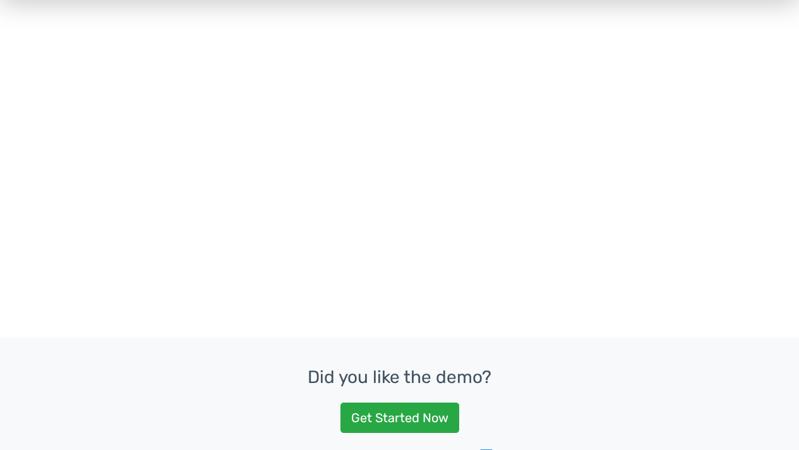
scroll to position [393, 0]
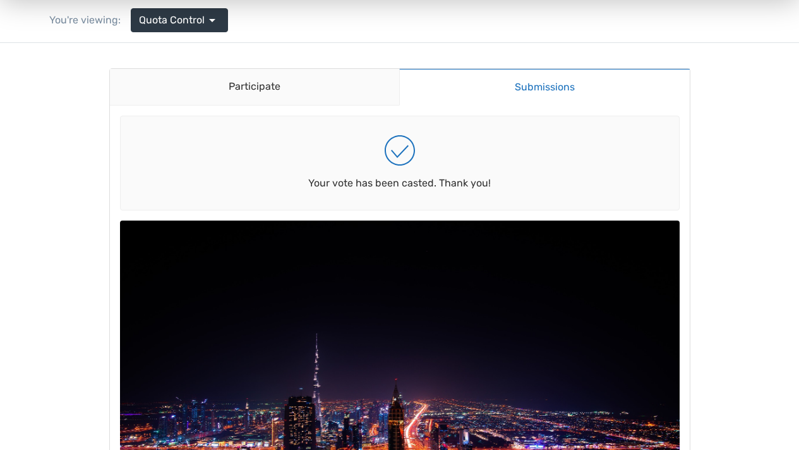
scroll to position [0, 0]
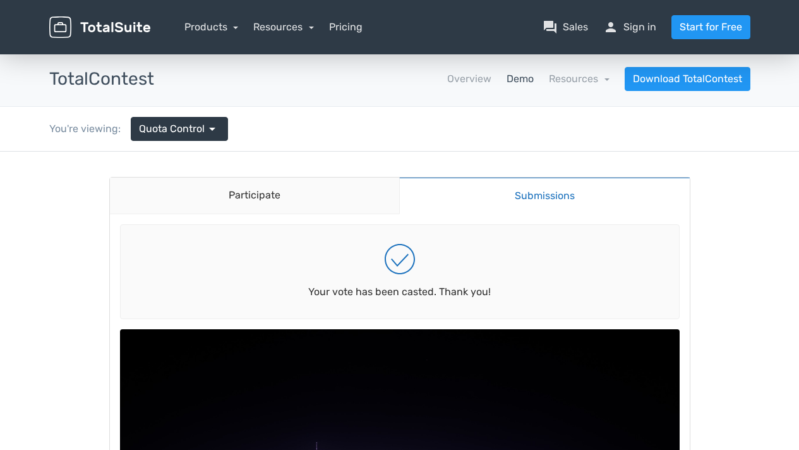
click at [544, 200] on link "Submissions" at bounding box center [544, 195] width 290 height 37
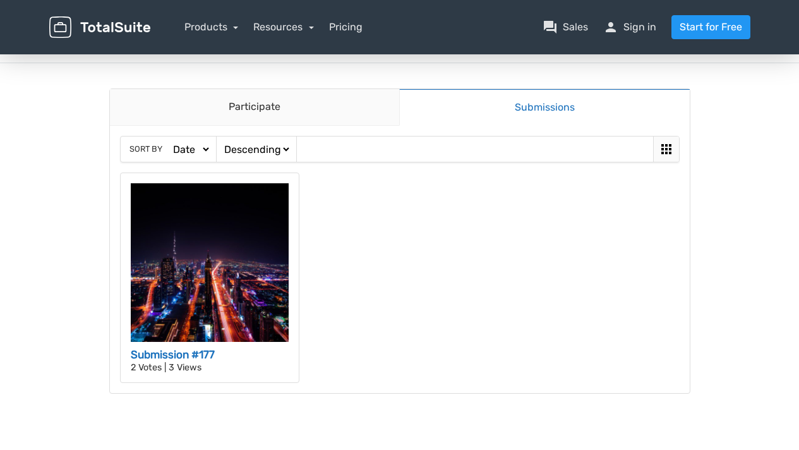
scroll to position [86, 0]
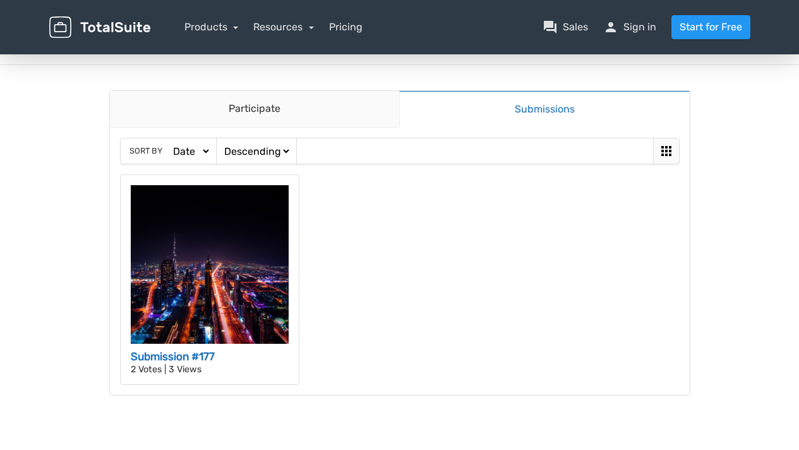
click at [668, 147] on icon at bounding box center [665, 150] width 15 height 15
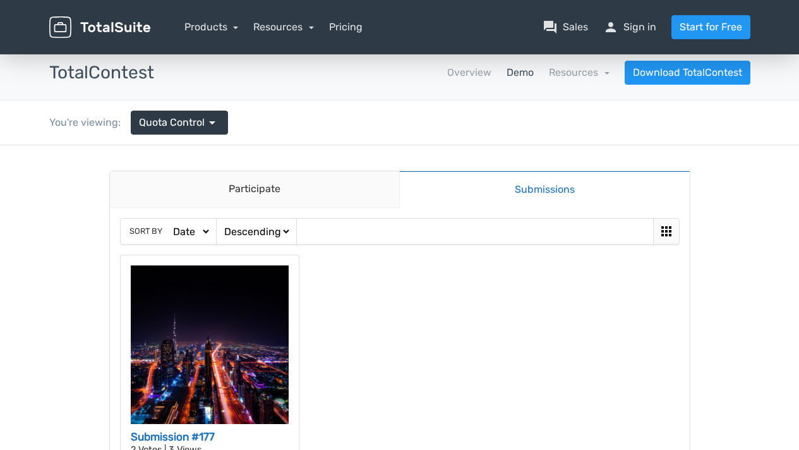
scroll to position [0, 0]
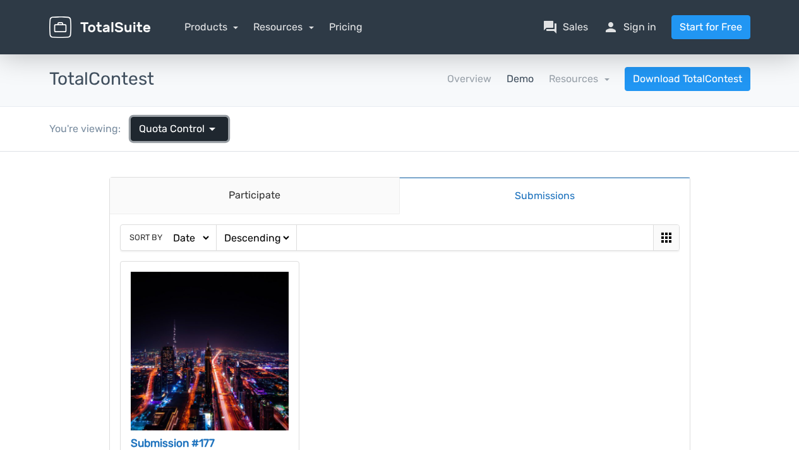
click at [182, 133] on span "Quota Control" at bounding box center [172, 128] width 66 height 15
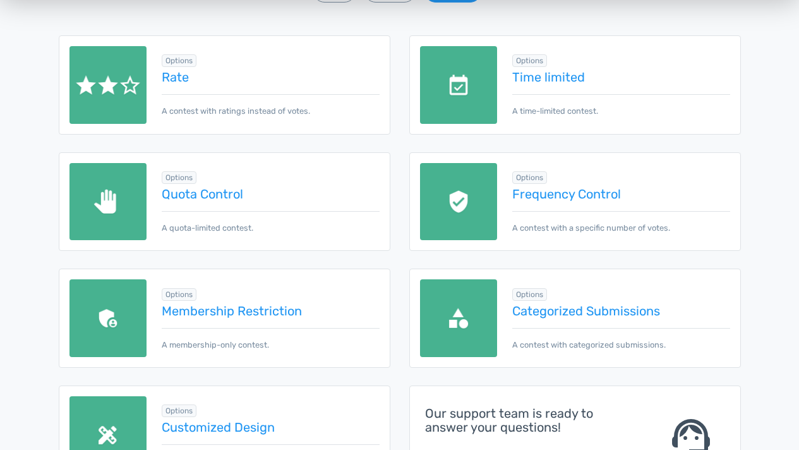
scroll to position [229, 0]
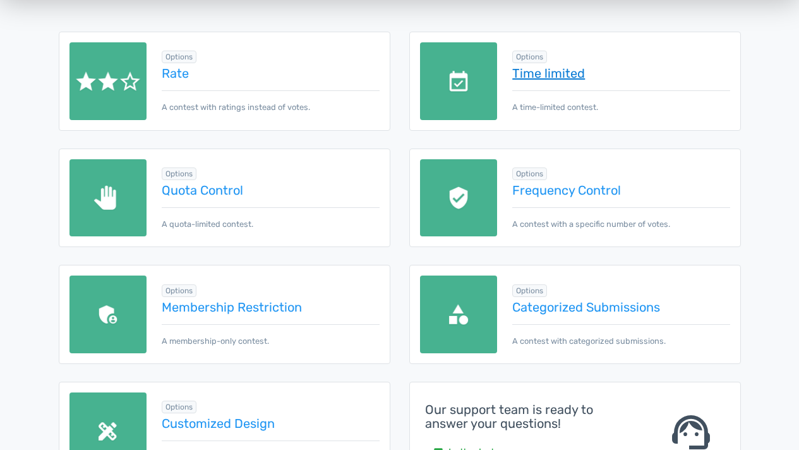
click at [547, 74] on link "Time limited" at bounding box center [620, 73] width 217 height 14
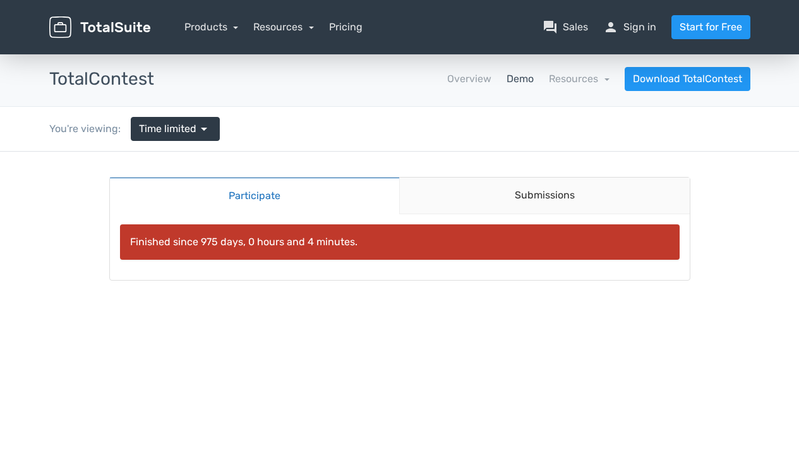
click at [254, 196] on link "Participate" at bounding box center [255, 195] width 290 height 37
click at [561, 189] on link "Submissions" at bounding box center [544, 195] width 290 height 37
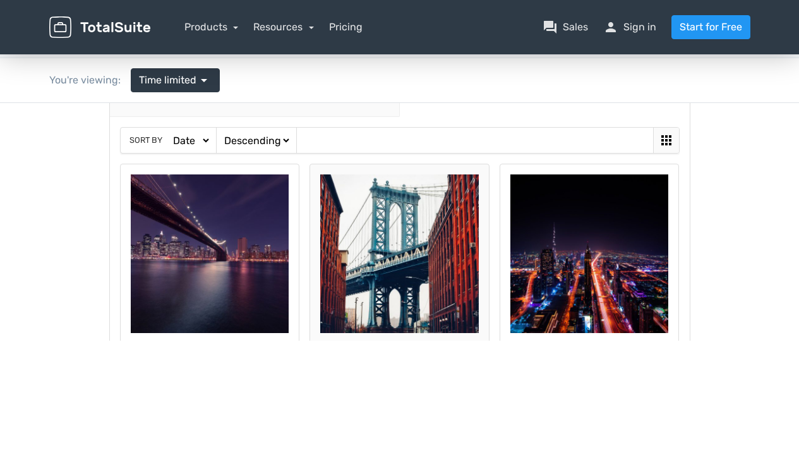
scroll to position [48, 0]
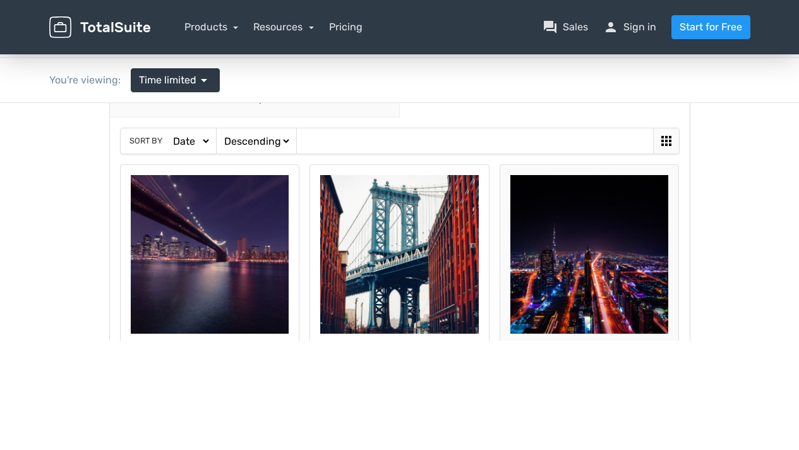
click at [564, 263] on img at bounding box center [589, 254] width 158 height 158
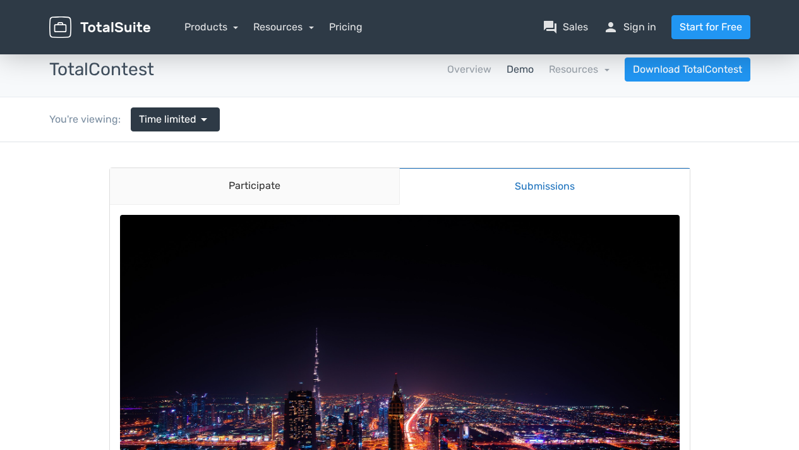
scroll to position [0, 0]
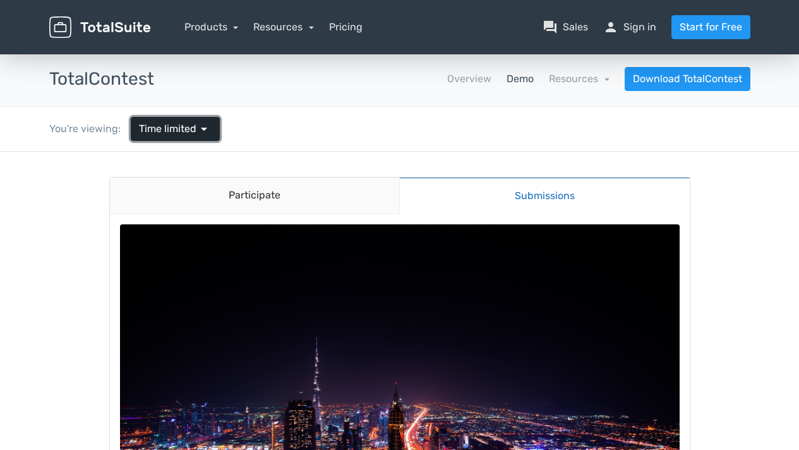
click at [170, 128] on span "Time limited" at bounding box center [167, 128] width 57 height 15
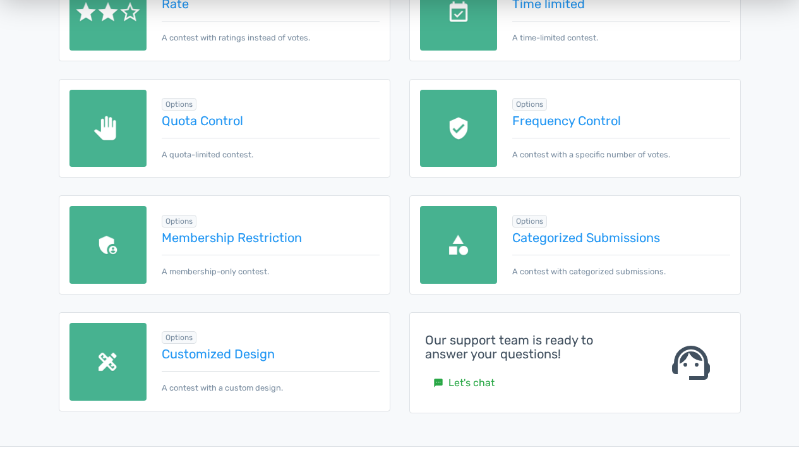
scroll to position [298, 0]
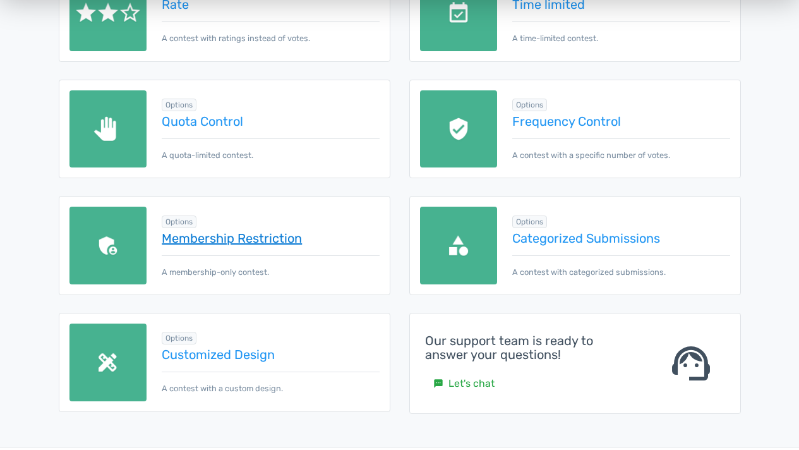
click at [256, 237] on link "Membership Restriction" at bounding box center [270, 238] width 217 height 14
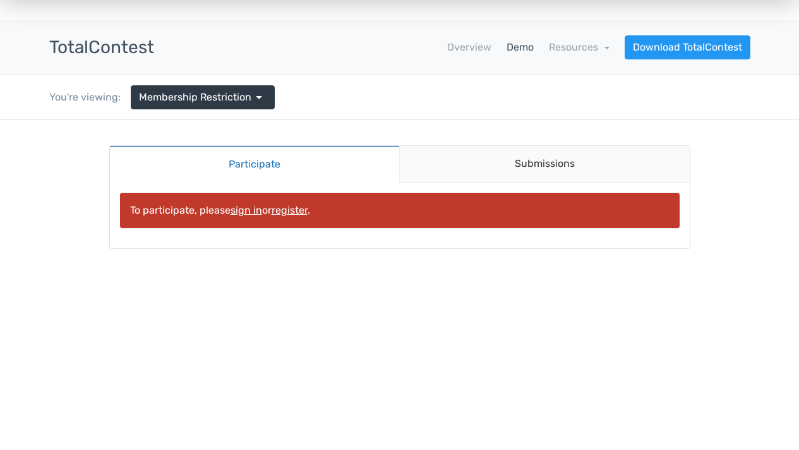
click at [248, 163] on link "Participate" at bounding box center [255, 163] width 290 height 37
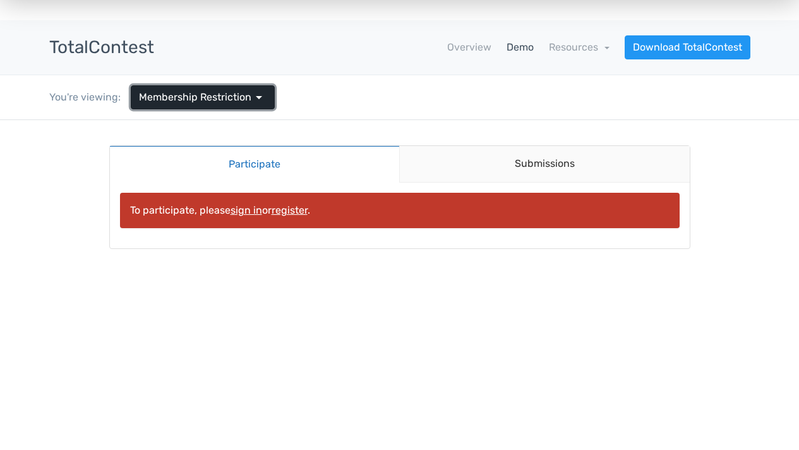
click at [208, 92] on span "Membership Restriction" at bounding box center [195, 97] width 112 height 15
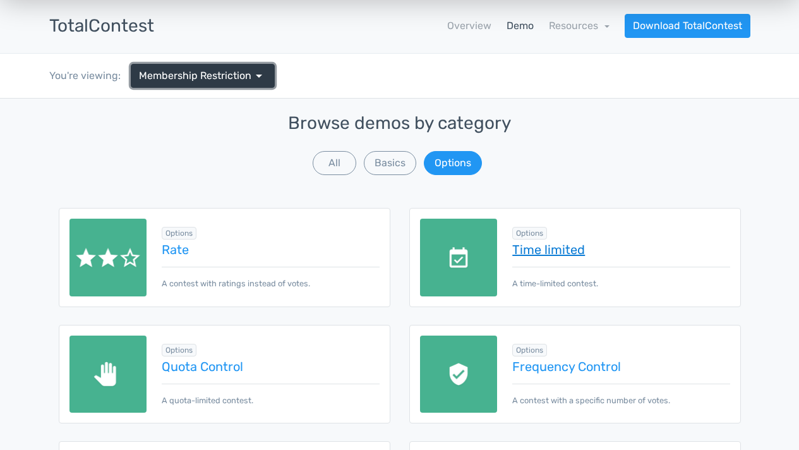
scroll to position [57, 0]
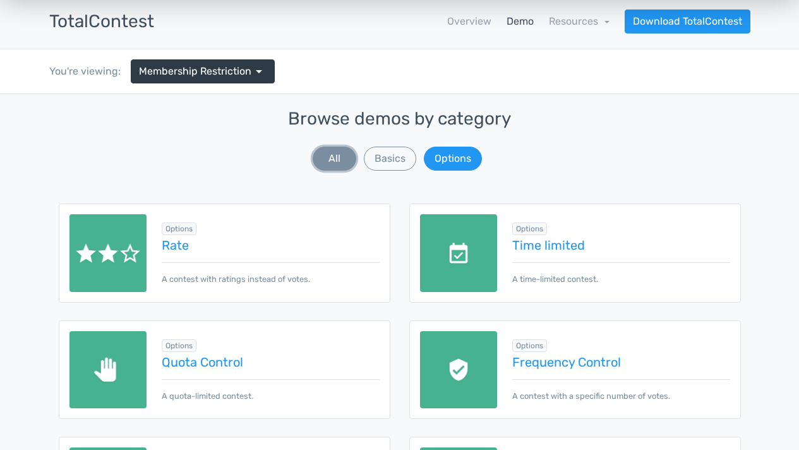
click at [336, 168] on button "All" at bounding box center [335, 158] width 44 height 24
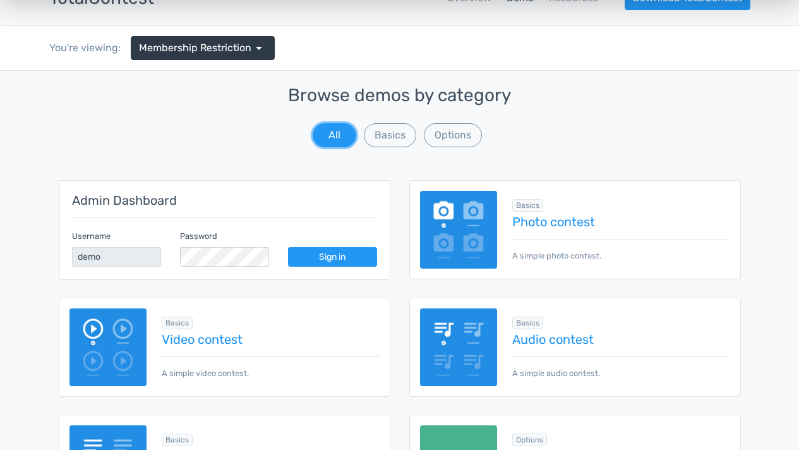
scroll to position [80, 0]
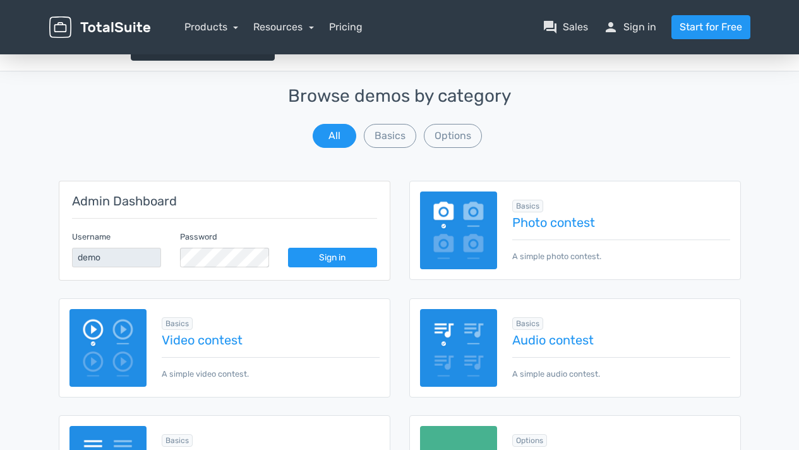
click at [456, 119] on div "Browse demos by category All Basics Options" at bounding box center [400, 118] width 682 height 64
click at [447, 138] on button "Options" at bounding box center [453, 136] width 58 height 24
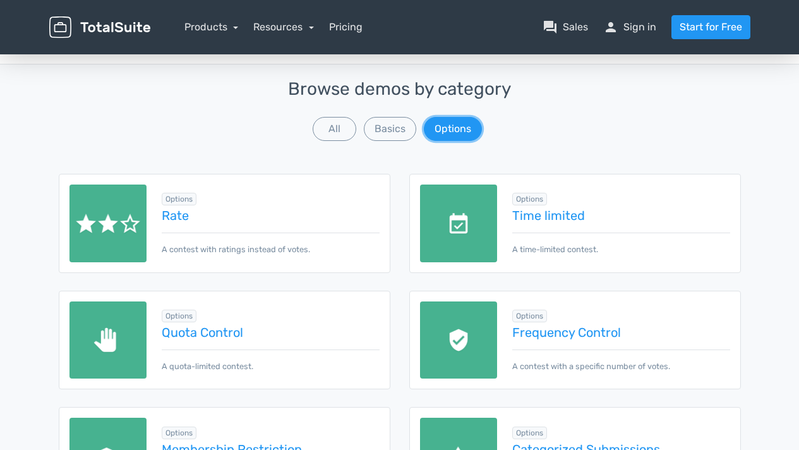
scroll to position [86, 0]
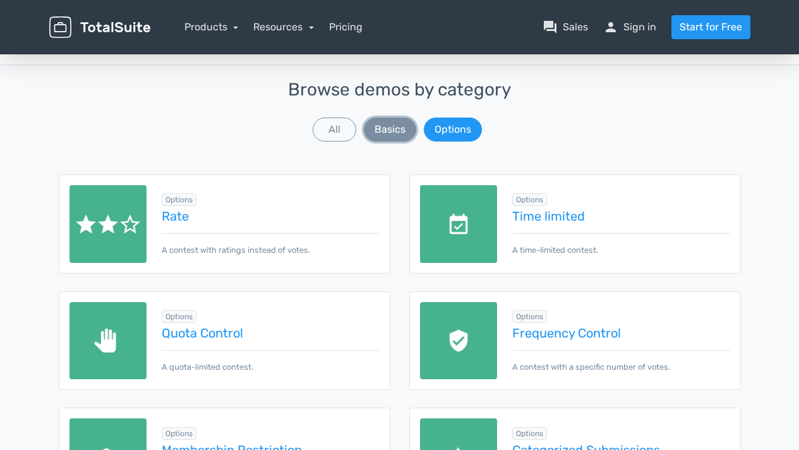
click at [380, 131] on button "Basics" at bounding box center [390, 129] width 52 height 24
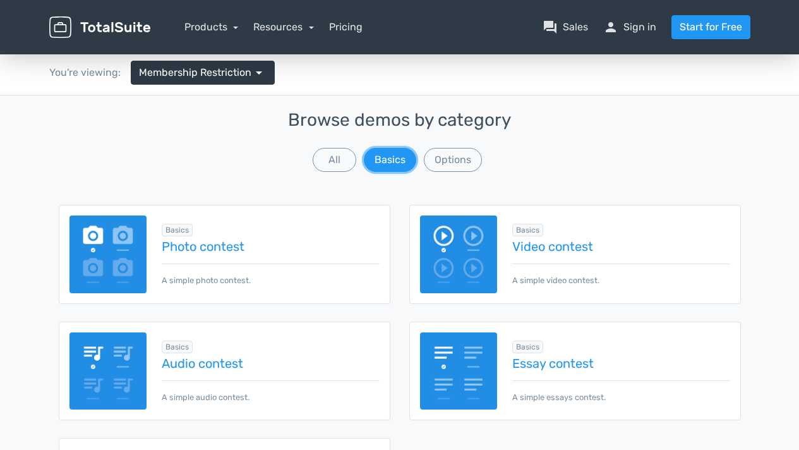
scroll to position [42, 0]
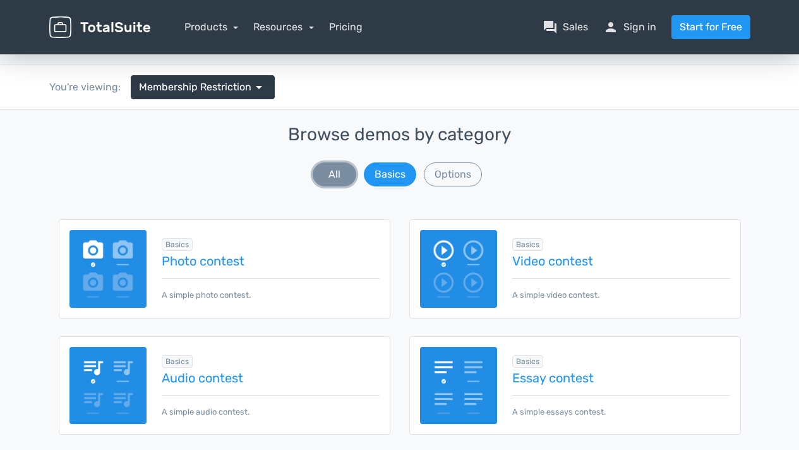
click at [327, 170] on button "All" at bounding box center [335, 174] width 44 height 24
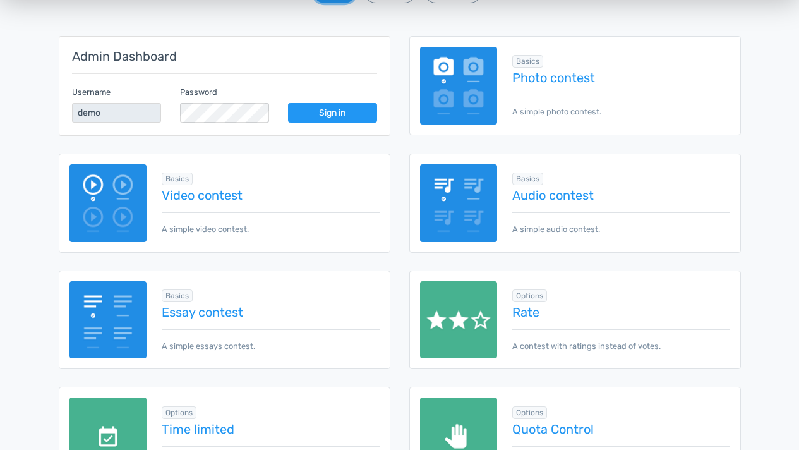
scroll to position [230, 0]
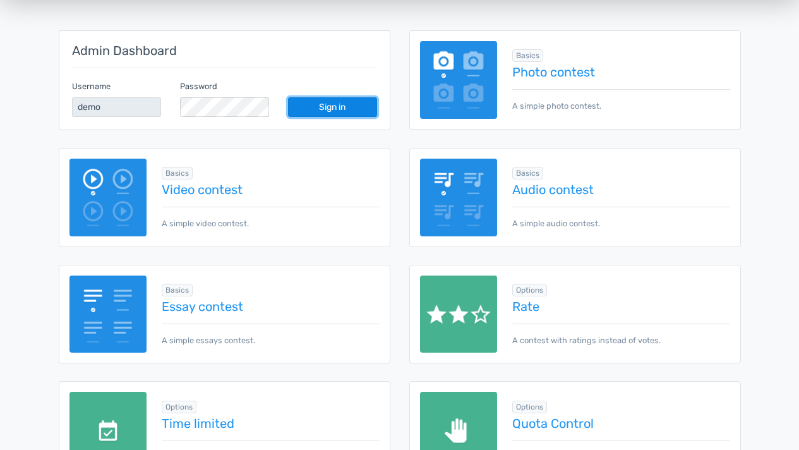
click at [325, 104] on link "Sign in" at bounding box center [332, 107] width 89 height 20
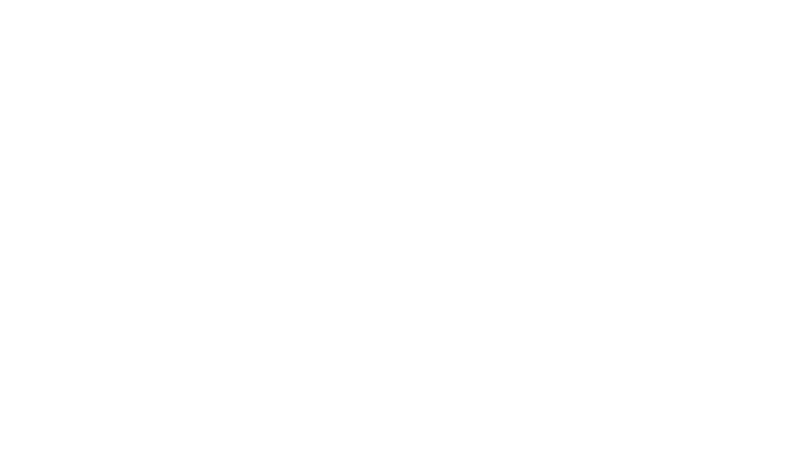
click at [347, 133] on body at bounding box center [404, 225] width 808 height 450
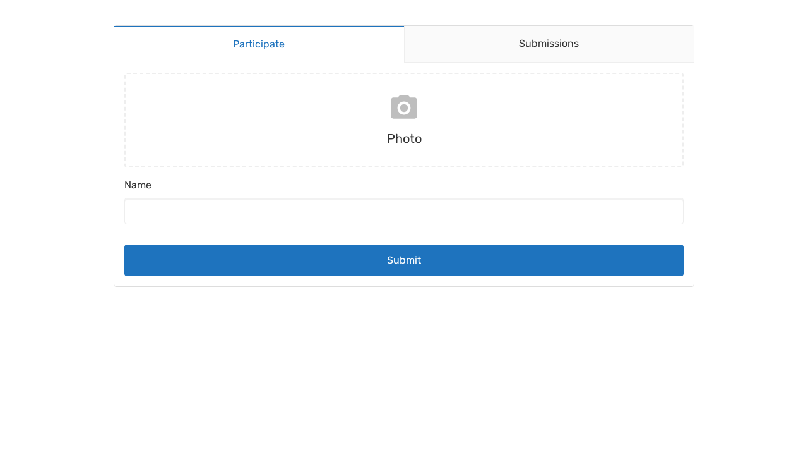
click at [410, 116] on input "file" at bounding box center [403, 120] width 569 height 95
type input "C:\fakepath\WhatsApp Image [DATE] 12.05.56 AM.jpeg"
click at [258, 195] on label "Name" at bounding box center [403, 187] width 559 height 20
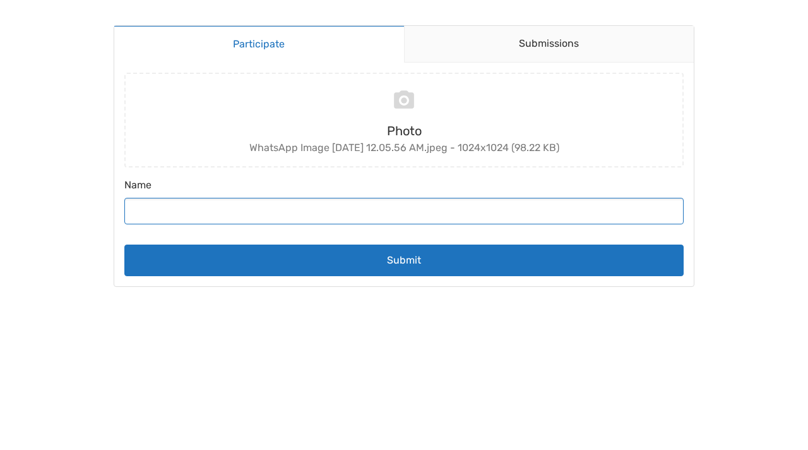
click at [258, 198] on input "Name" at bounding box center [403, 211] width 559 height 27
click at [220, 216] on input "Name" at bounding box center [403, 211] width 559 height 27
type input "[PERSON_NAME]"
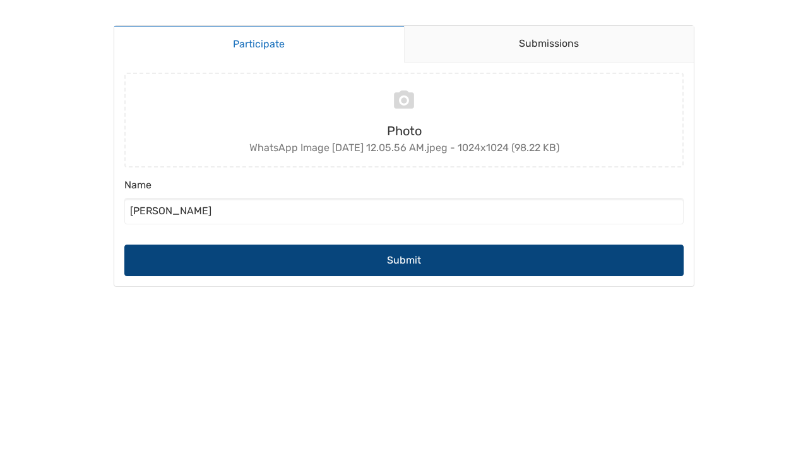
click at [409, 261] on button "Submit" at bounding box center [403, 260] width 559 height 32
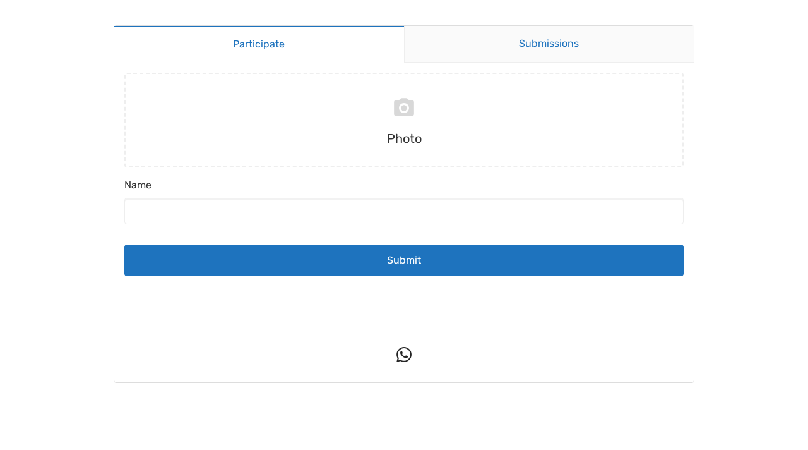
click at [537, 59] on link "Submissions" at bounding box center [549, 44] width 290 height 37
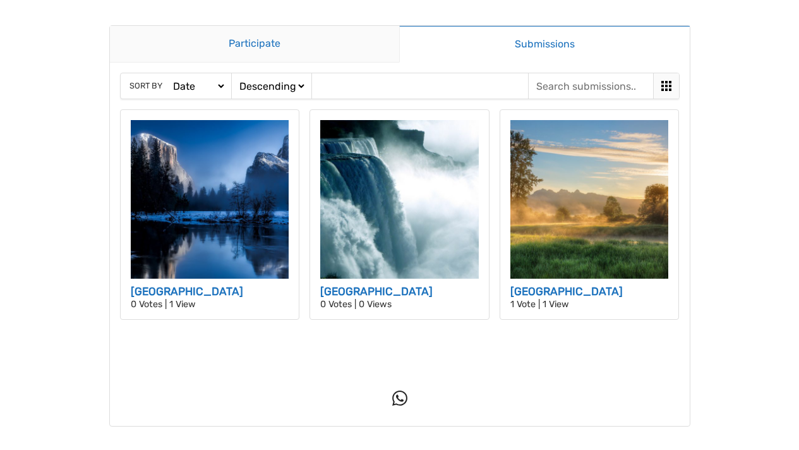
click at [261, 44] on link "Participate" at bounding box center [255, 44] width 290 height 37
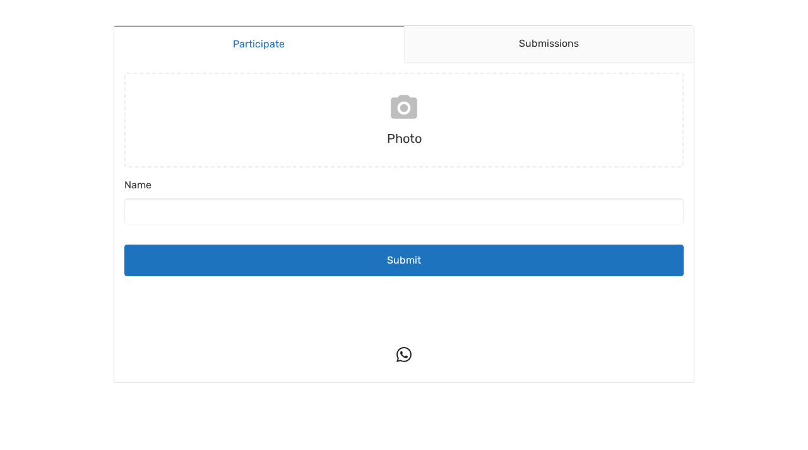
click at [399, 109] on input "file" at bounding box center [403, 120] width 569 height 95
type input "C:\fakepath\543397719_1191807829651453_336370641877884128_n.jpg"
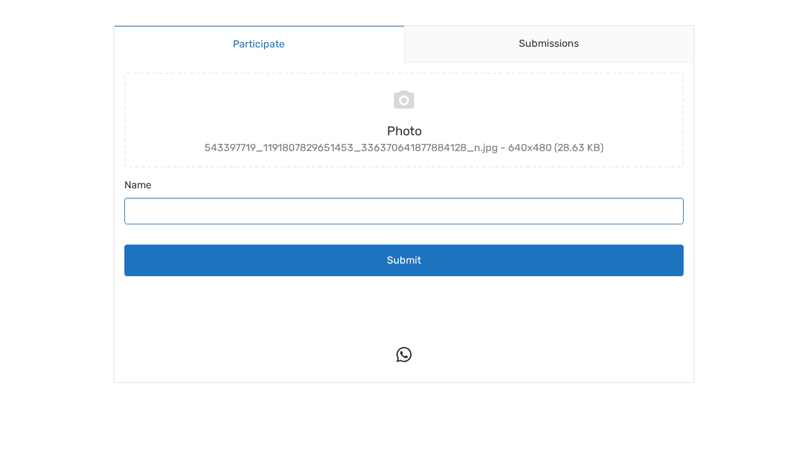
click at [306, 203] on input "Name" at bounding box center [403, 211] width 559 height 27
type input "Sonny Ndersy"
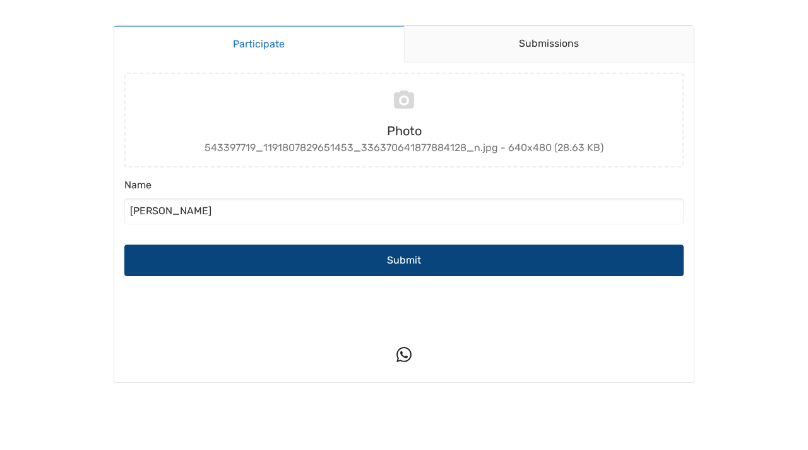
click at [422, 261] on button "Submit" at bounding box center [403, 260] width 559 height 32
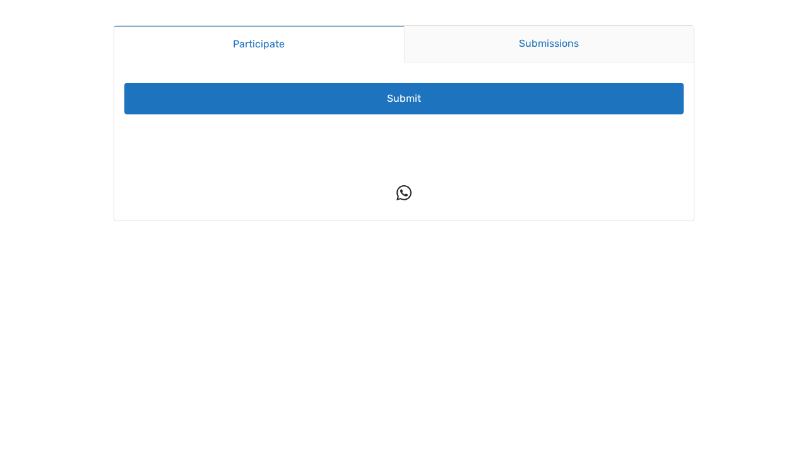
click at [549, 37] on link "Submissions" at bounding box center [549, 44] width 290 height 37
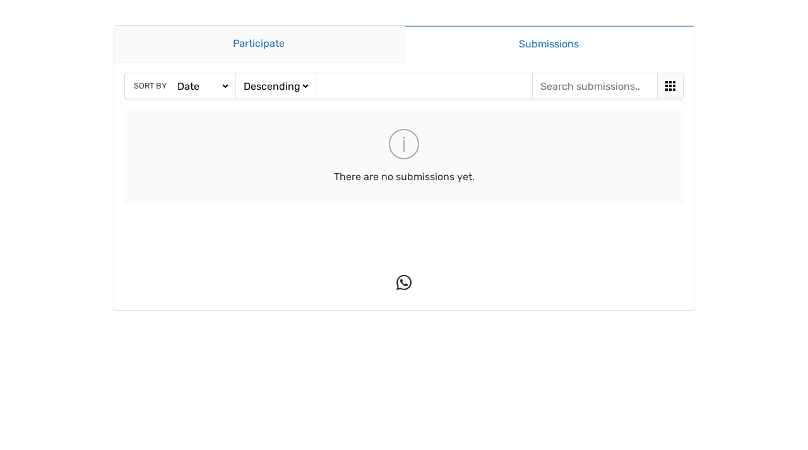
click at [269, 47] on link "Participate" at bounding box center [259, 44] width 290 height 37
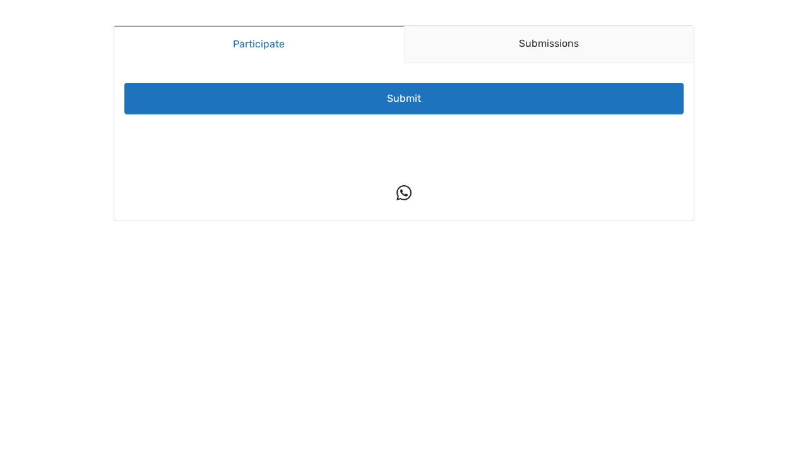
click at [265, 48] on link "Participate" at bounding box center [259, 43] width 290 height 37
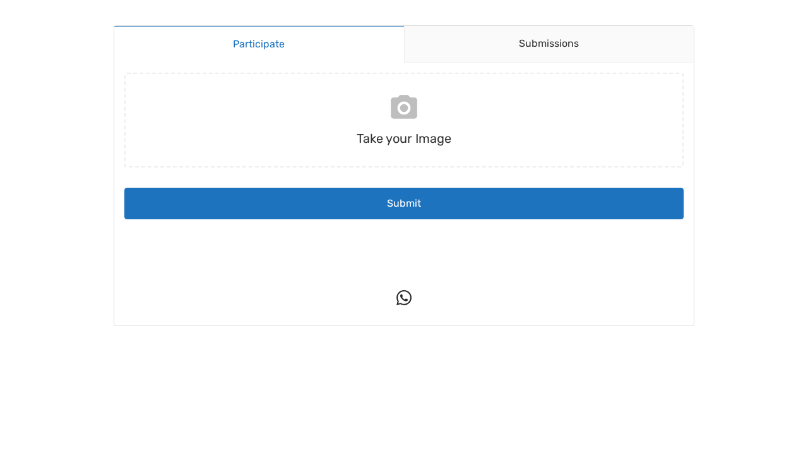
click at [404, 109] on input "file" at bounding box center [403, 120] width 569 height 95
type input "C:\fakepath\FullLogo_Transparent_NoBuffer.png"
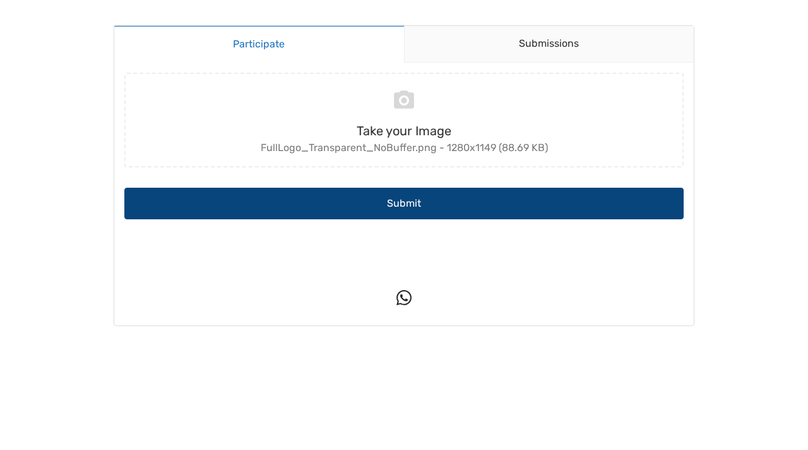
click at [383, 198] on button "Submit" at bounding box center [403, 204] width 559 height 32
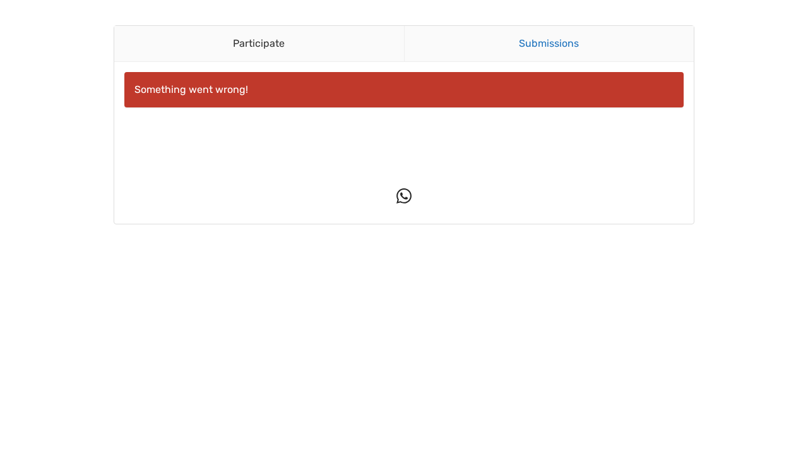
click at [568, 40] on link "Submissions" at bounding box center [549, 44] width 290 height 36
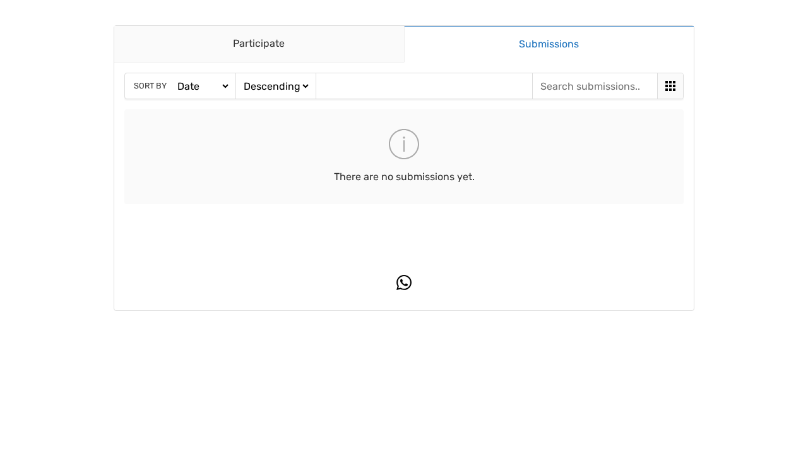
click at [406, 280] on icon at bounding box center [403, 282] width 15 height 15
click at [263, 47] on link "Participate" at bounding box center [259, 44] width 290 height 37
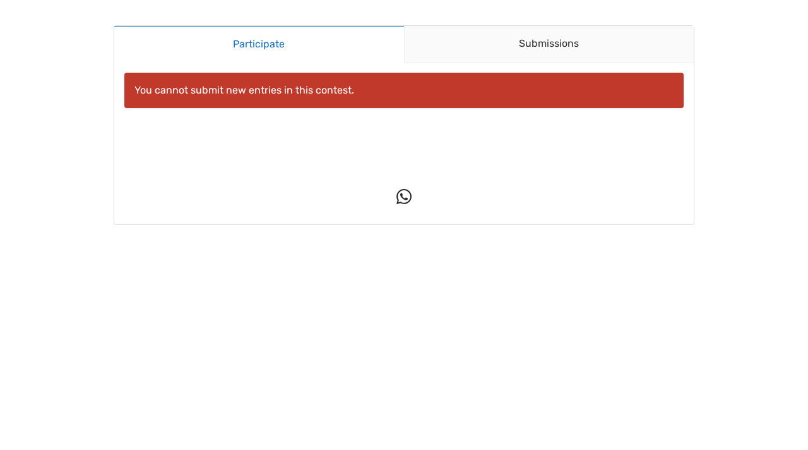
click at [256, 37] on link "Participate" at bounding box center [259, 43] width 290 height 37
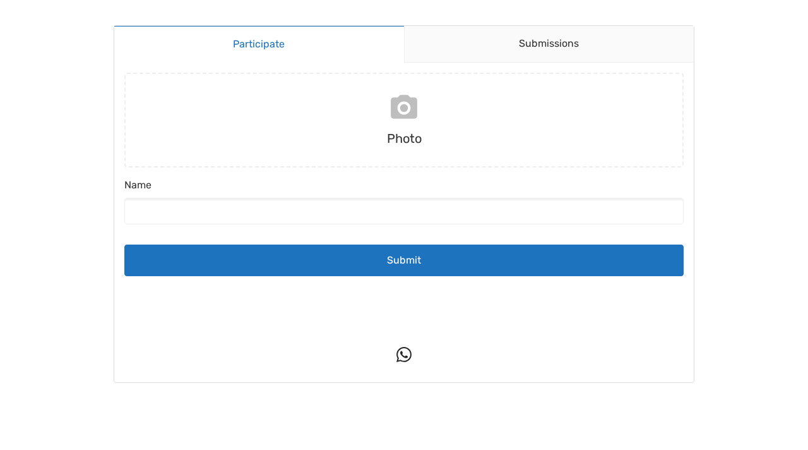
click at [394, 110] on input "file" at bounding box center [403, 120] width 569 height 95
type input "C:\fakepath\7269950.png"
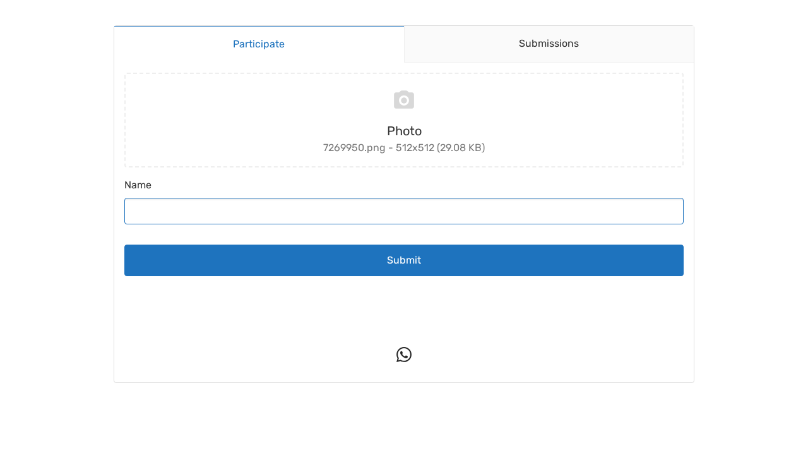
click at [338, 199] on input "Name" at bounding box center [403, 211] width 559 height 27
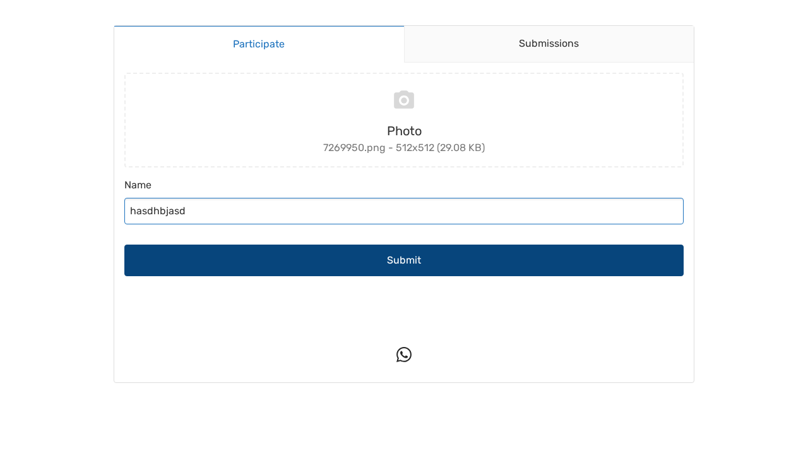
type input "hasdhbjasd"
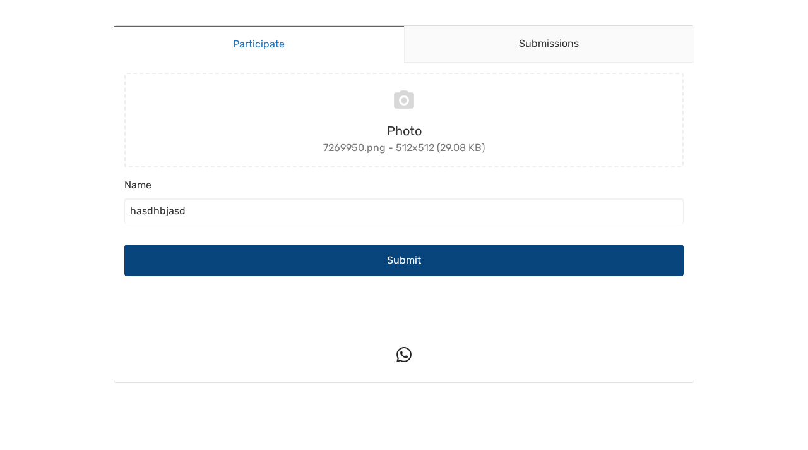
click at [394, 258] on button "Submit" at bounding box center [403, 260] width 559 height 32
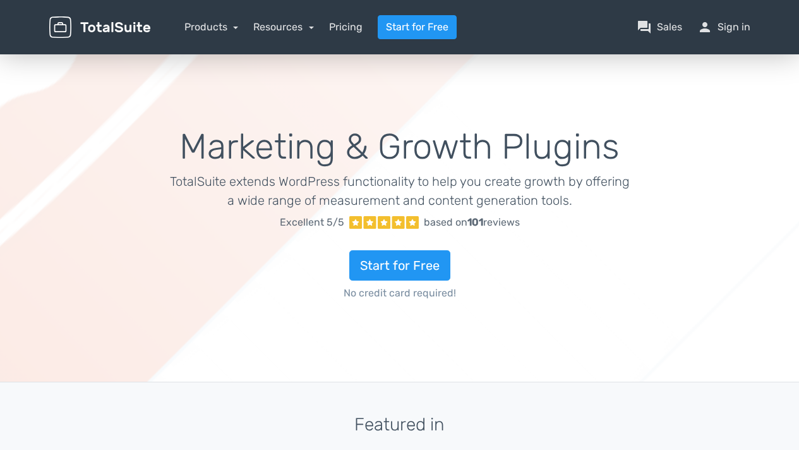
click at [122, 27] on img at bounding box center [99, 27] width 101 height 22
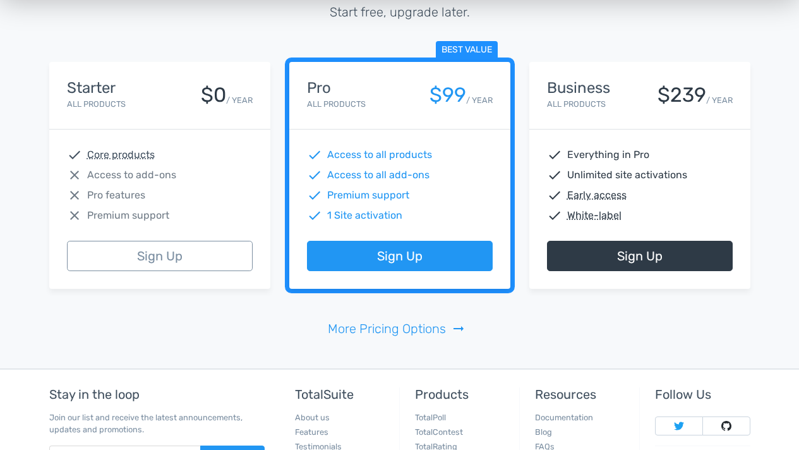
scroll to position [2460, 0]
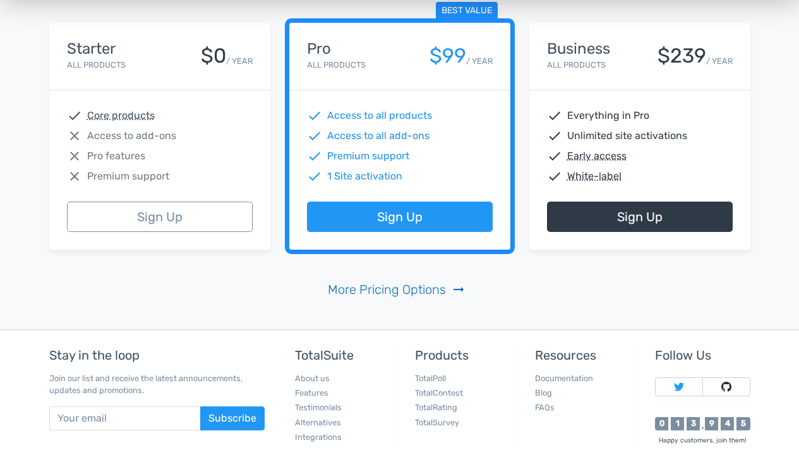
click at [445, 289] on link "More Pricing Options arrow_right_alt" at bounding box center [399, 289] width 143 height 19
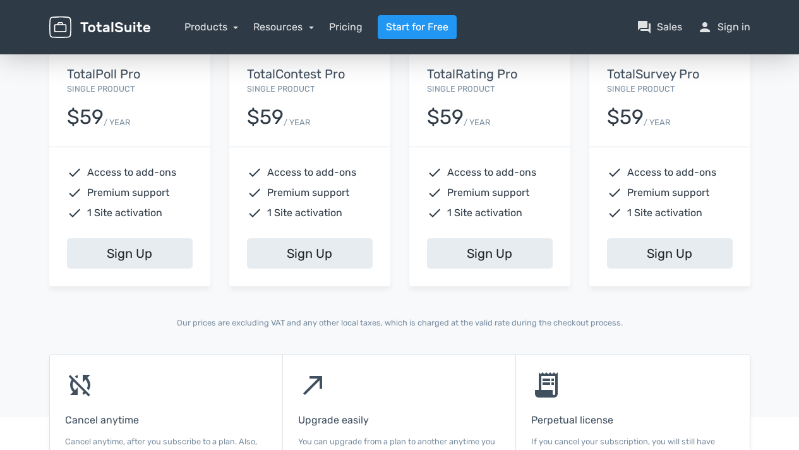
scroll to position [528, 0]
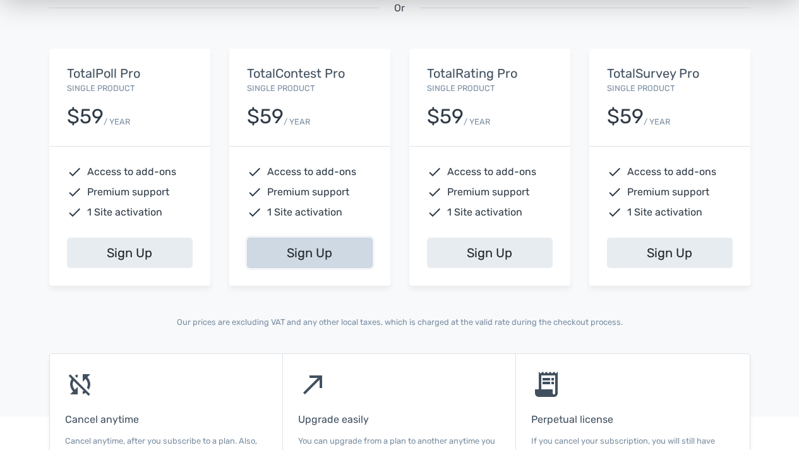
click at [311, 255] on link "Sign Up" at bounding box center [310, 252] width 126 height 30
click at [302, 254] on link "Sign Up" at bounding box center [310, 252] width 126 height 30
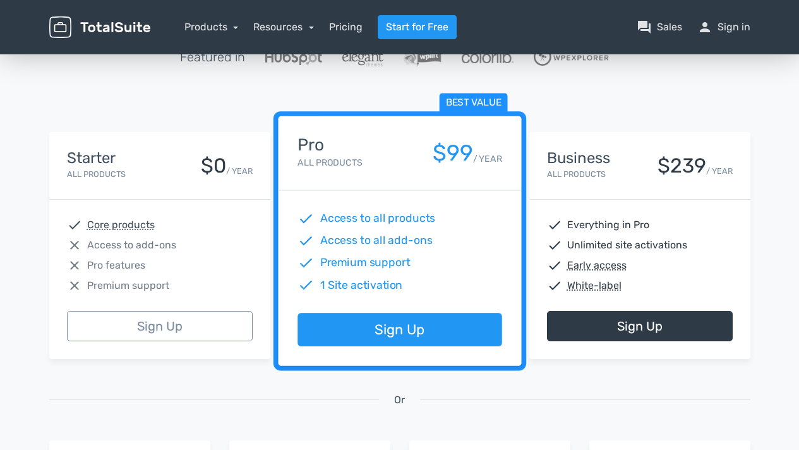
scroll to position [136, 0]
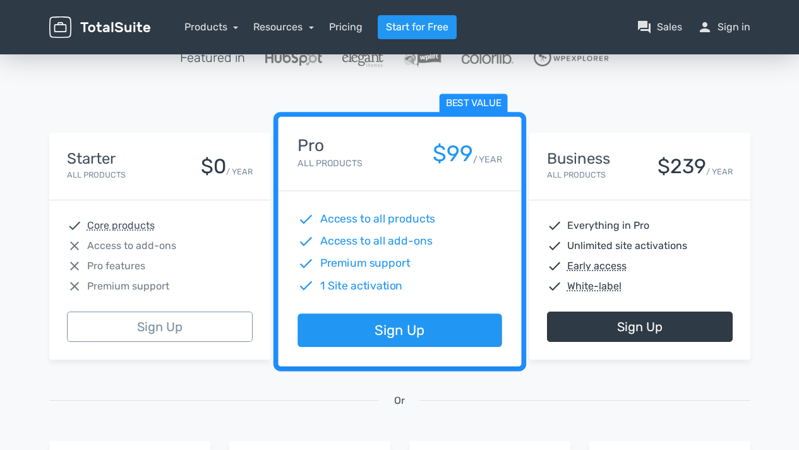
click at [619, 167] on div "Business All Products $239 / YEAR" at bounding box center [640, 166] width 186 height 32
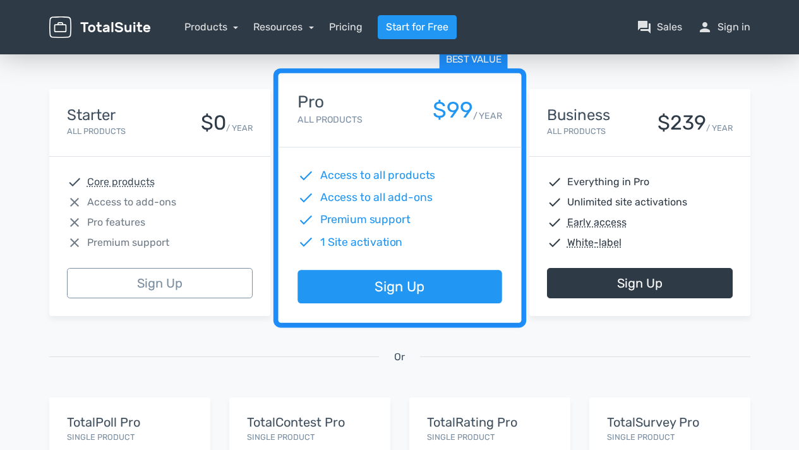
scroll to position [178, 0]
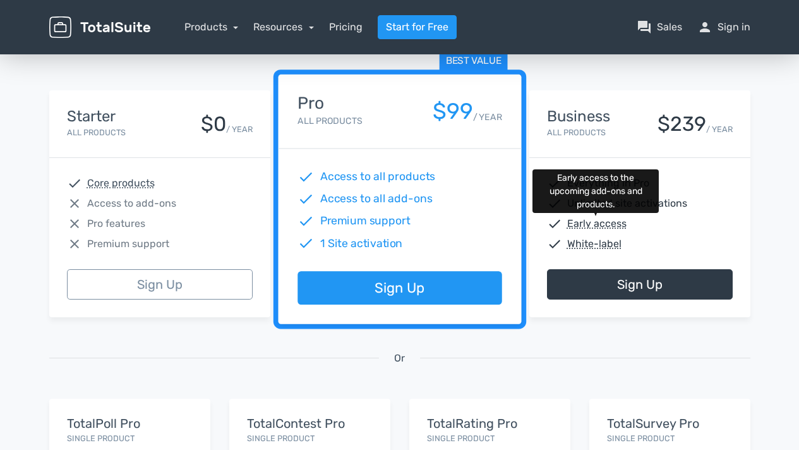
click at [593, 223] on abbr "Early access" at bounding box center [596, 223] width 59 height 15
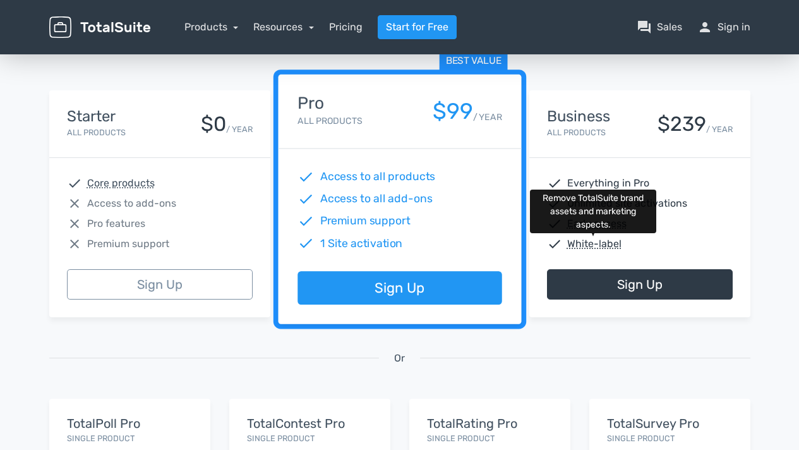
click at [581, 246] on abbr "White-label" at bounding box center [594, 243] width 54 height 15
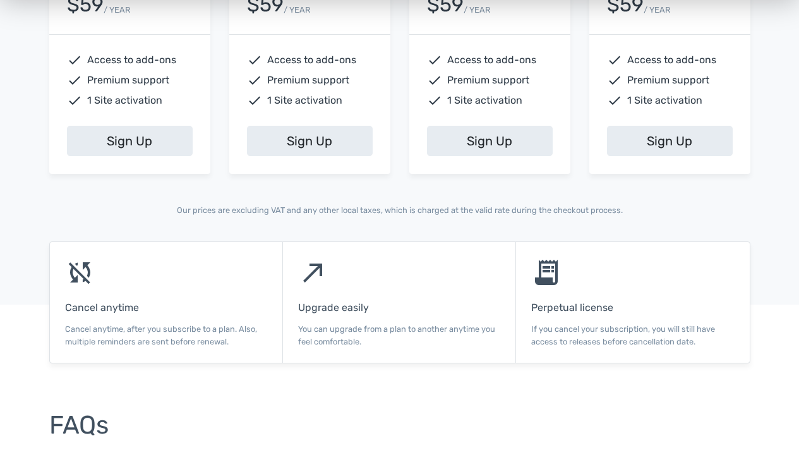
scroll to position [640, 0]
